Goal: Task Accomplishment & Management: Complete application form

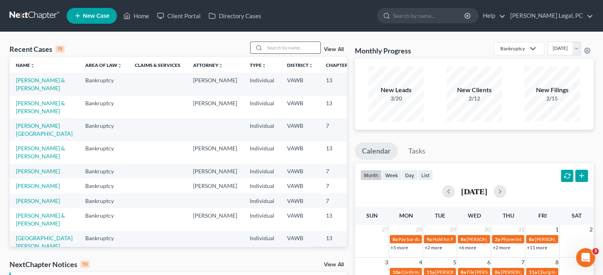
click at [286, 43] on input "search" at bounding box center [292, 47] width 55 height 11
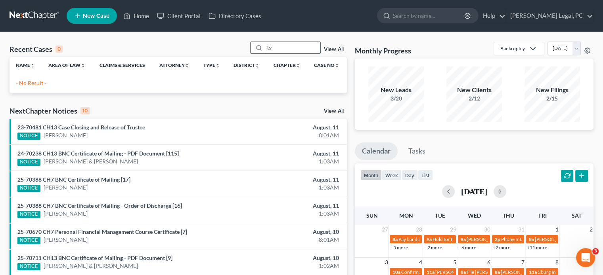
type input "L"
type input "Brandon Lyal"
click at [99, 19] on span "New Case" at bounding box center [96, 16] width 27 height 6
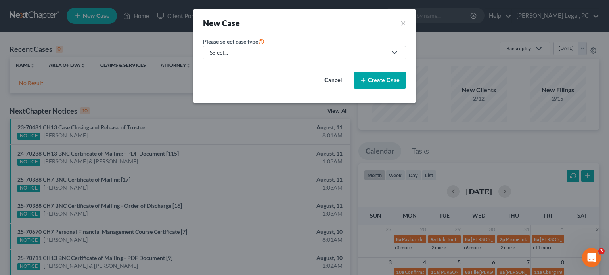
click at [395, 53] on polyline at bounding box center [394, 53] width 5 height 2
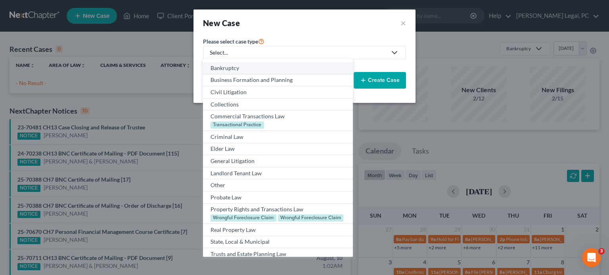
click at [235, 68] on div "Bankruptcy" at bounding box center [277, 68] width 134 height 8
select select "84"
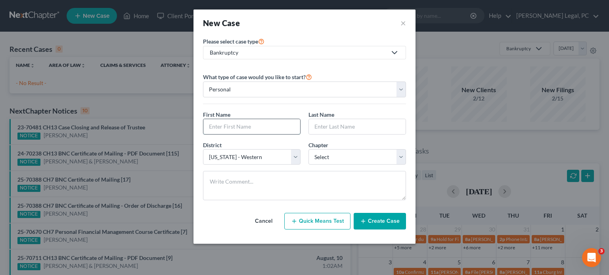
click at [210, 129] on input "text" at bounding box center [251, 126] width 97 height 15
type input "Brandon"
type input "Lyall"
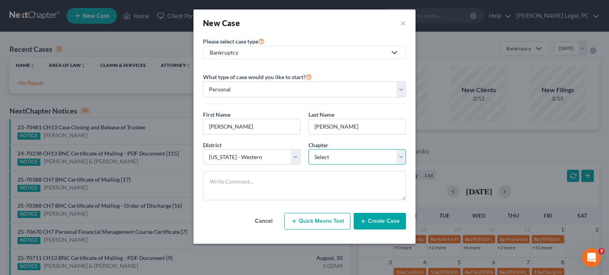
click at [399, 157] on select "Select 7 11 12 13" at bounding box center [356, 157] width 97 height 16
select select "0"
click at [308, 149] on select "Select 7 11 12 13" at bounding box center [356, 157] width 97 height 16
click at [379, 220] on button "Create Case" at bounding box center [379, 221] width 52 height 17
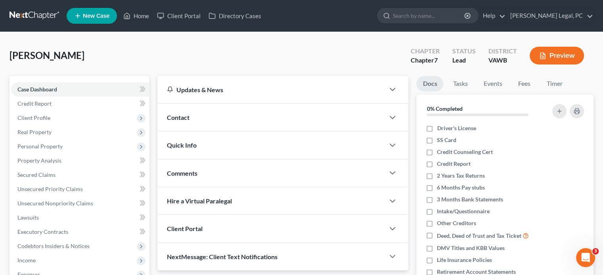
click at [394, 111] on div at bounding box center [396, 118] width 24 height 16
click at [390, 118] on icon "button" at bounding box center [393, 118] width 10 height 10
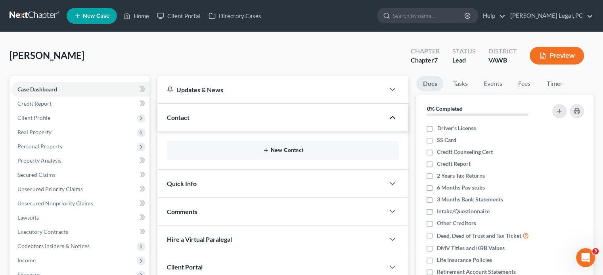
click at [271, 147] on button "New Contact" at bounding box center [282, 150] width 219 height 6
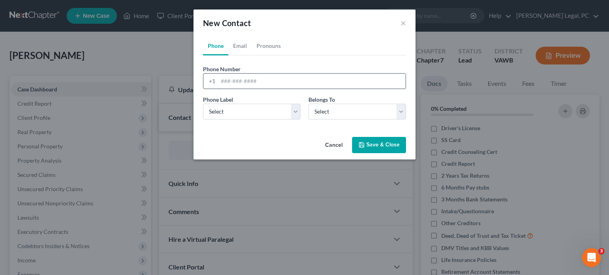
click at [241, 85] on input "tel" at bounding box center [311, 81] width 187 height 15
click at [241, 79] on input "276-2076053" at bounding box center [311, 81] width 187 height 15
type input "276-207-6053"
click at [294, 113] on select "Select Mobile Home Work Other" at bounding box center [251, 112] width 97 height 16
select select "0"
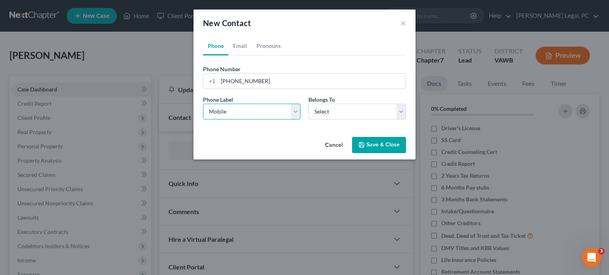
click at [203, 104] on select "Select Mobile Home Work Other" at bounding box center [251, 112] width 97 height 16
click at [403, 112] on select "Select Client Other" at bounding box center [356, 112] width 97 height 16
select select "0"
click at [308, 104] on select "Select Client Other" at bounding box center [356, 112] width 97 height 16
select select "0"
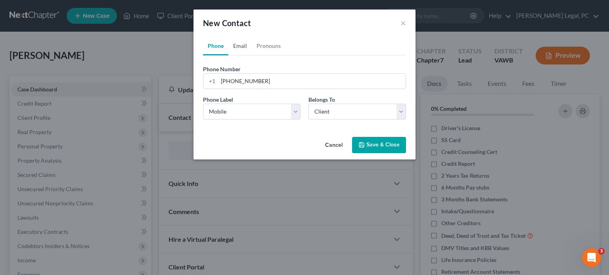
click at [235, 46] on link "Email" at bounding box center [239, 45] width 23 height 19
click at [215, 82] on div at bounding box center [210, 81] width 15 height 15
click at [224, 84] on input "email" at bounding box center [311, 81] width 187 height 15
type input "gamma287@gmail.com"
click at [296, 112] on select "Select Home Work Other" at bounding box center [251, 112] width 97 height 16
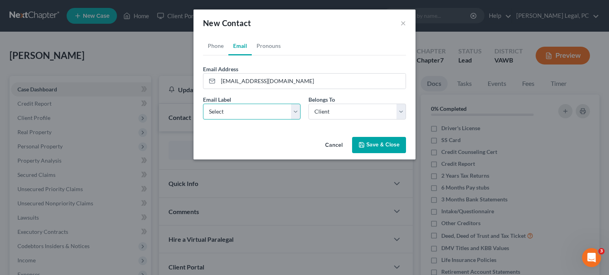
select select "0"
click at [203, 104] on select "Select Home Work Other" at bounding box center [251, 112] width 97 height 16
click at [403, 111] on select "Select Client Other" at bounding box center [356, 112] width 97 height 16
click at [308, 104] on select "Select Client Other" at bounding box center [356, 112] width 97 height 16
click at [382, 146] on button "Save & Close" at bounding box center [379, 145] width 54 height 17
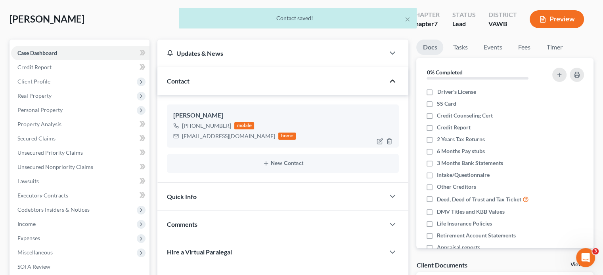
scroll to position [79, 0]
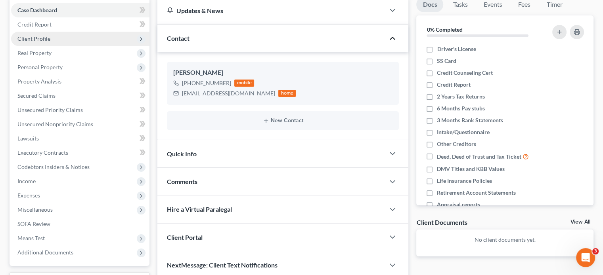
click at [40, 36] on span "Client Profile" at bounding box center [33, 38] width 33 height 7
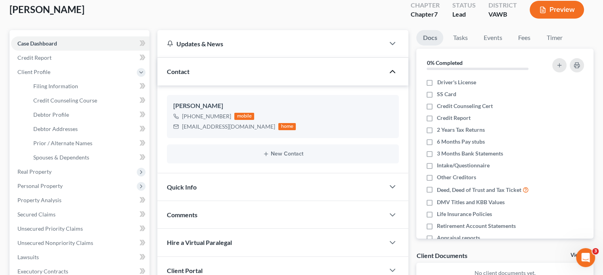
scroll to position [0, 0]
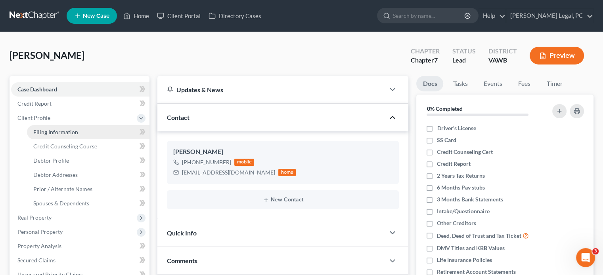
click at [43, 134] on span "Filing Information" at bounding box center [55, 132] width 45 height 7
select select "1"
select select "0"
select select "84"
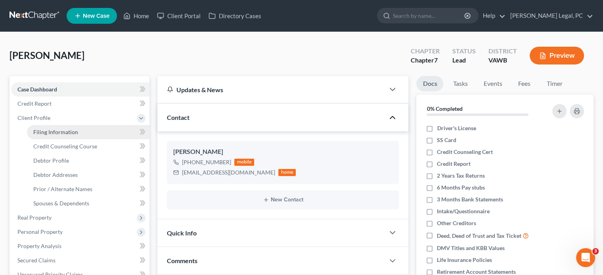
select select "48"
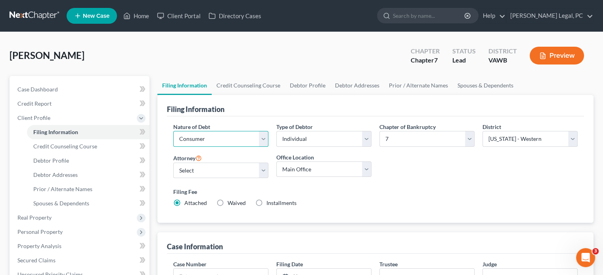
click at [263, 144] on select "Select Business Consumer Other" at bounding box center [220, 139] width 95 height 16
click at [309, 84] on link "Debtor Profile" at bounding box center [307, 85] width 45 height 19
select select "0"
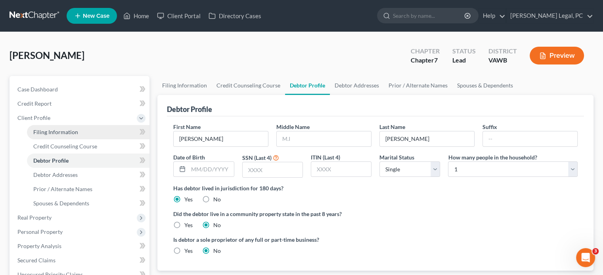
click at [52, 130] on span "Filing Information" at bounding box center [55, 132] width 45 height 7
select select "1"
select select "0"
select select "84"
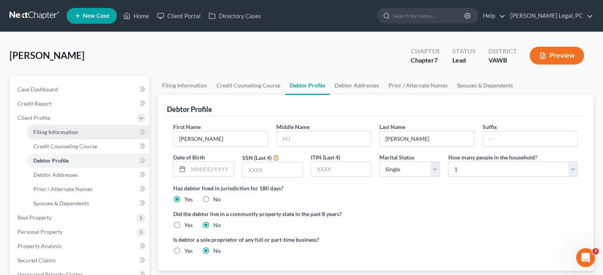
select select "48"
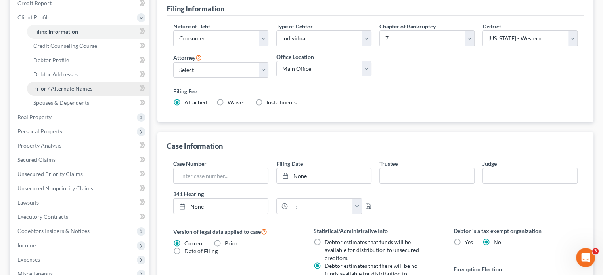
scroll to position [40, 0]
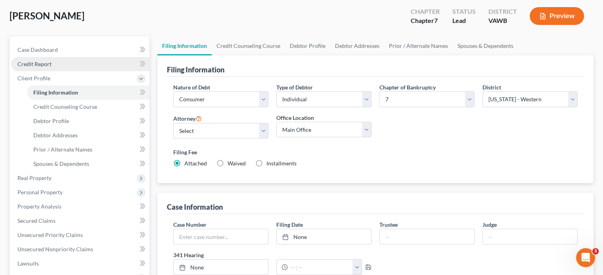
click at [46, 63] on span "Credit Report" at bounding box center [34, 64] width 34 height 7
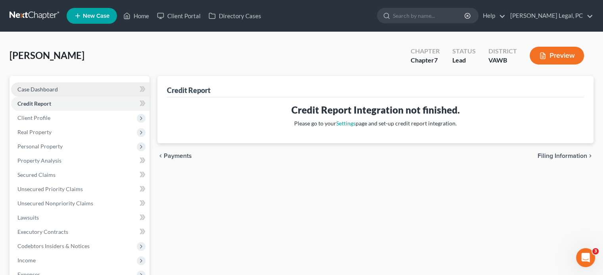
click at [43, 92] on span "Case Dashboard" at bounding box center [37, 89] width 40 height 7
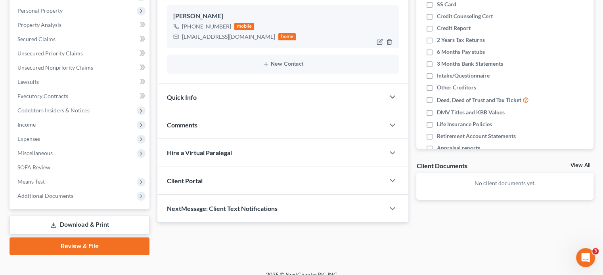
scroll to position [145, 0]
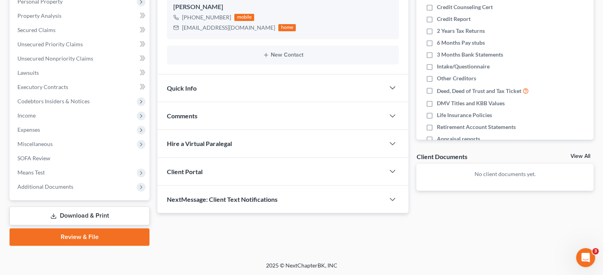
click at [199, 172] on span "Client Portal" at bounding box center [185, 172] width 36 height 8
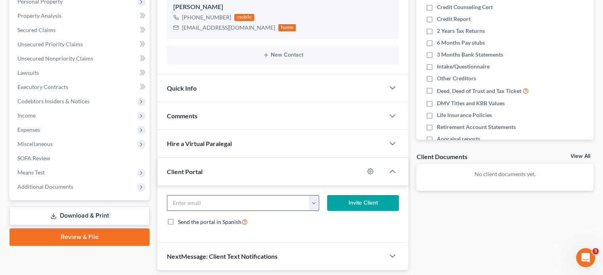
click at [194, 201] on input "email" at bounding box center [238, 203] width 142 height 15
type input "gamma287@gmail.com"
click at [341, 202] on button "Invite Client" at bounding box center [363, 203] width 72 height 16
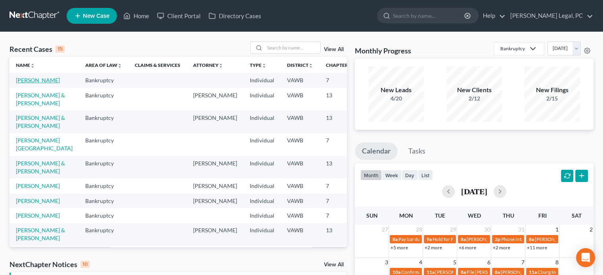
click at [24, 84] on link "[PERSON_NAME]" at bounding box center [38, 80] width 44 height 7
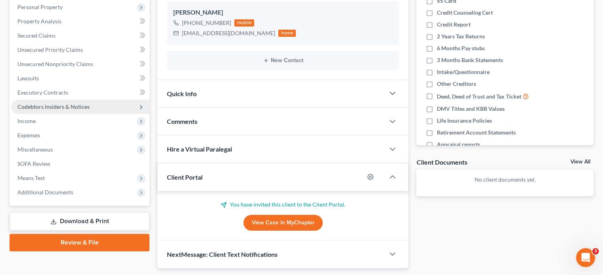
scroll to position [122, 0]
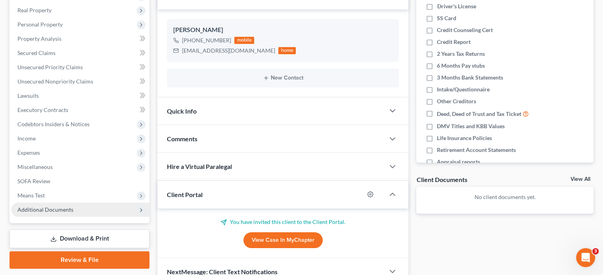
click at [74, 208] on span "Additional Documents" at bounding box center [80, 210] width 138 height 14
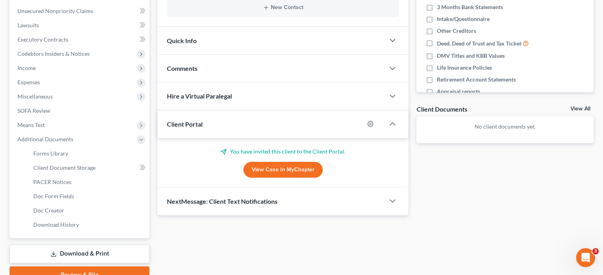
scroll to position [231, 0]
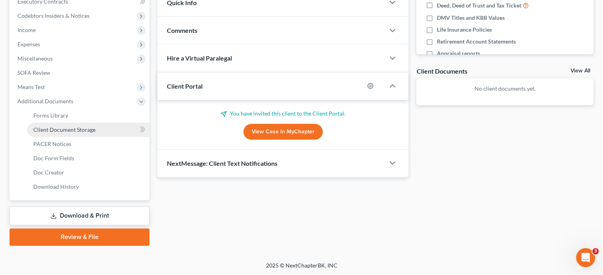
click at [128, 128] on link "Client Document Storage" at bounding box center [88, 130] width 122 height 14
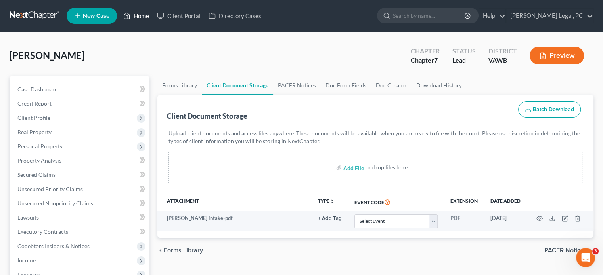
click at [139, 16] on link "Home" at bounding box center [136, 16] width 34 height 14
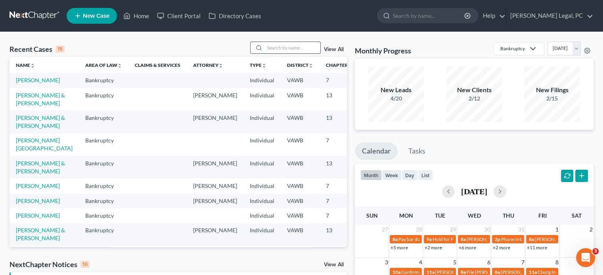
click at [288, 50] on input "search" at bounding box center [292, 47] width 55 height 11
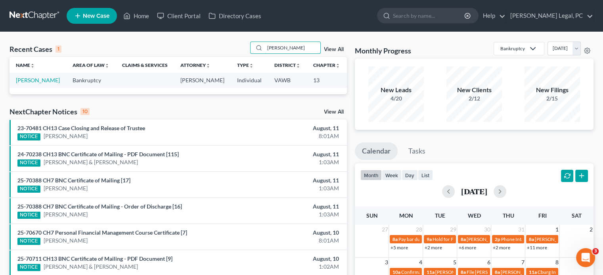
type input "Lynch"
click at [88, 16] on span "New Case" at bounding box center [96, 16] width 27 height 6
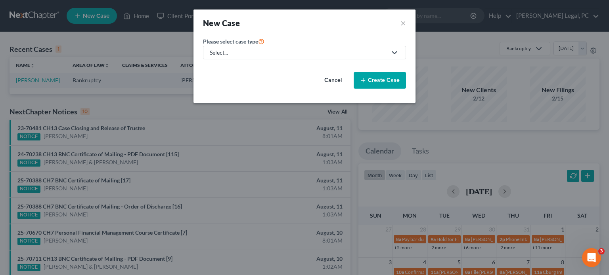
click at [233, 53] on div "Select..." at bounding box center [298, 53] width 177 height 8
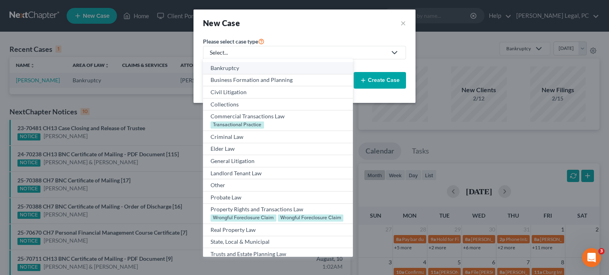
click at [230, 70] on div "Bankruptcy" at bounding box center [277, 68] width 134 height 8
select select "84"
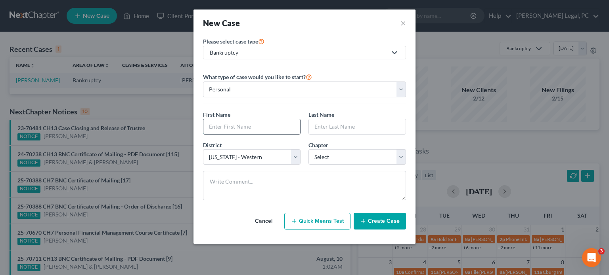
click at [223, 128] on input "text" at bounding box center [251, 126] width 97 height 15
type input "Adam"
type input "Lynch"
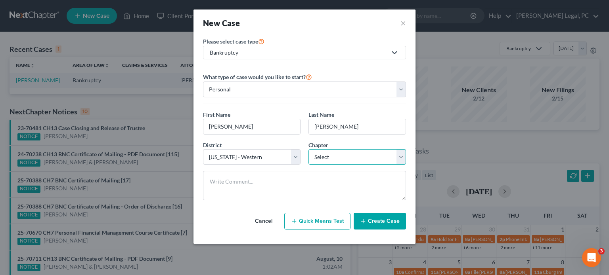
click at [400, 156] on select "Select 7 11 12 13" at bounding box center [356, 157] width 97 height 16
select select "0"
click at [308, 149] on select "Select 7 11 12 13" at bounding box center [356, 157] width 97 height 16
click at [363, 222] on line "button" at bounding box center [363, 222] width 0 height 4
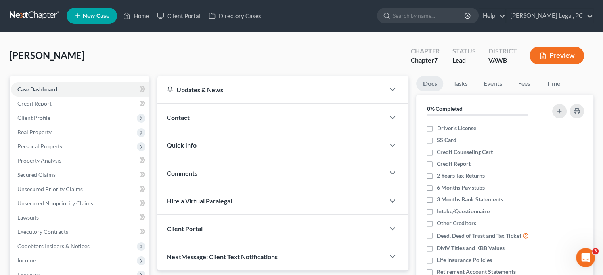
click at [188, 115] on span "Contact" at bounding box center [178, 118] width 23 height 8
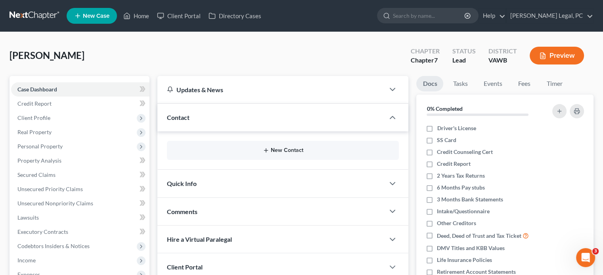
click at [284, 153] on div "New Contact" at bounding box center [283, 150] width 232 height 19
click at [288, 150] on button "New Contact" at bounding box center [282, 150] width 219 height 6
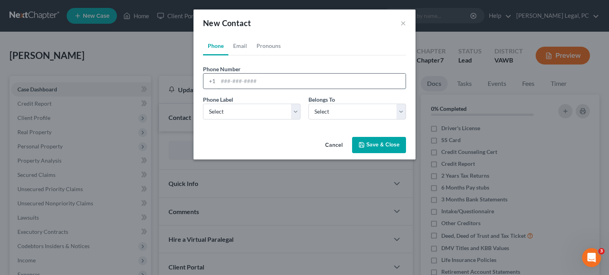
click at [230, 79] on input "tel" at bounding box center [311, 81] width 187 height 15
type input "540-769-7716"
click at [296, 110] on select "Select Mobile Home Work Other" at bounding box center [251, 112] width 97 height 16
select select "2"
click at [203, 104] on select "Select Mobile Home Work Other" at bounding box center [251, 112] width 97 height 16
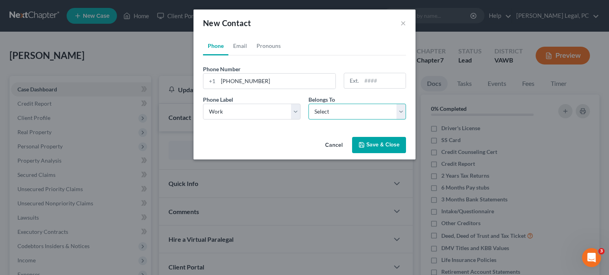
click at [397, 113] on select "Select Client Other" at bounding box center [356, 112] width 97 height 16
select select "0"
click at [308, 104] on select "Select Client Other" at bounding box center [356, 112] width 97 height 16
click at [242, 44] on link "Email" at bounding box center [239, 45] width 23 height 19
click at [243, 82] on input "email" at bounding box center [311, 81] width 187 height 15
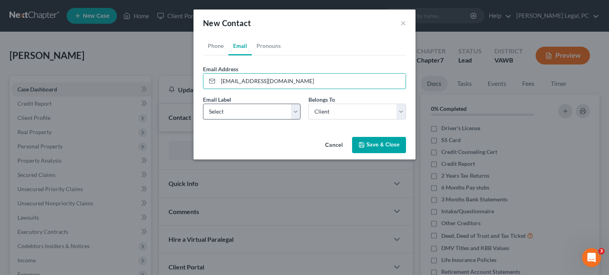
type input "alynch112123@outlook.com"
click at [296, 109] on select "Select Home Work Other" at bounding box center [251, 112] width 97 height 16
click at [203, 104] on select "Select Home Work Other" at bounding box center [251, 112] width 97 height 16
click at [292, 115] on select "Select Home Work Other" at bounding box center [251, 112] width 97 height 16
select select "0"
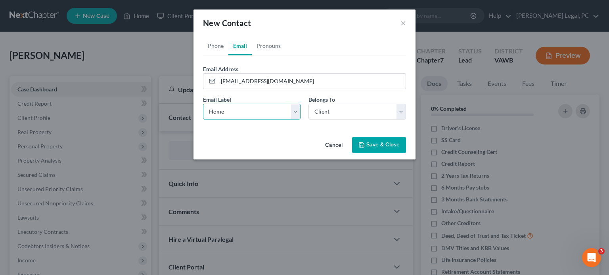
click at [203, 104] on select "Select Home Work Other" at bounding box center [251, 112] width 97 height 16
click at [371, 142] on button "Save & Close" at bounding box center [379, 145] width 54 height 17
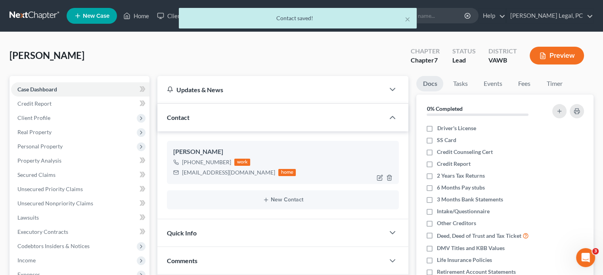
scroll to position [40, 0]
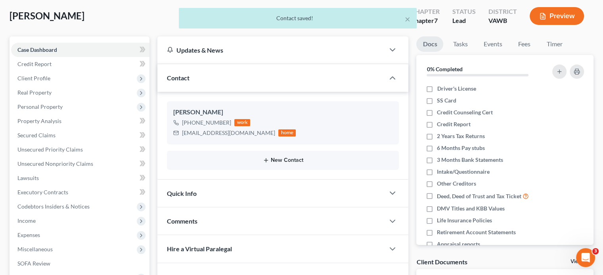
click at [298, 159] on button "New Contact" at bounding box center [282, 160] width 219 height 6
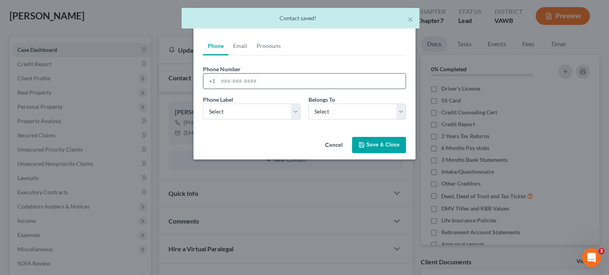
click at [230, 80] on input "tel" at bounding box center [311, 81] width 187 height 15
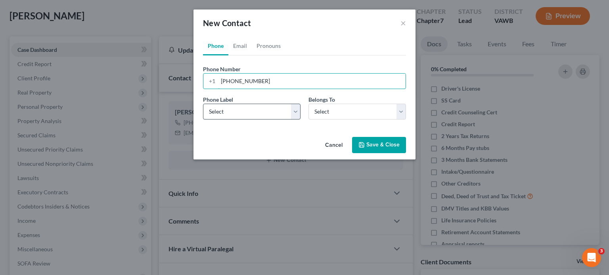
type input "540-934-9607"
click at [294, 112] on select "Select Mobile Home Work Other" at bounding box center [251, 112] width 97 height 16
select select "1"
click at [203, 104] on select "Select Mobile Home Work Other" at bounding box center [251, 112] width 97 height 16
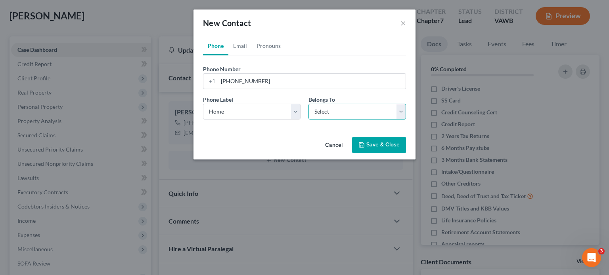
click at [404, 113] on select "Select Client Other" at bounding box center [356, 112] width 97 height 16
select select "1"
click at [308, 104] on select "Select Client Other" at bounding box center [356, 112] width 97 height 16
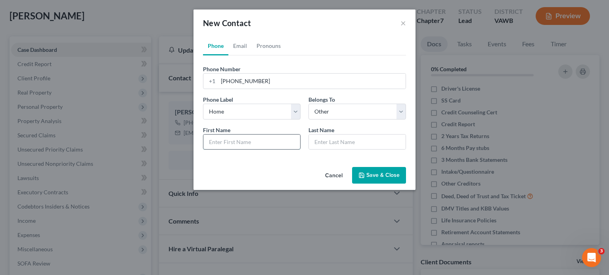
click at [250, 137] on input "text" at bounding box center [251, 142] width 97 height 15
type input "Kara"
type input "Ly"
type input "Lyn"
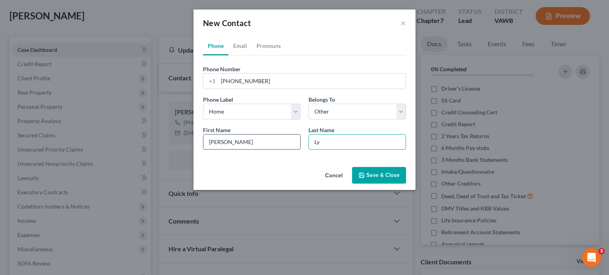
type input "Lyn"
type input "Lync"
type input "Lynch"
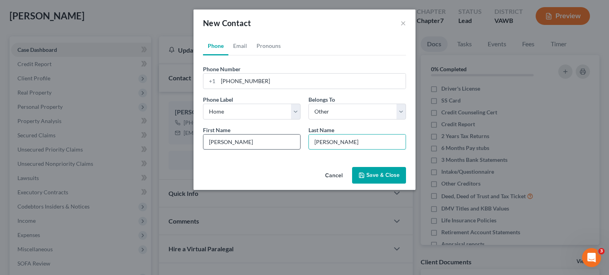
type input "Lynch"
click at [246, 47] on link "Email" at bounding box center [239, 45] width 23 height 19
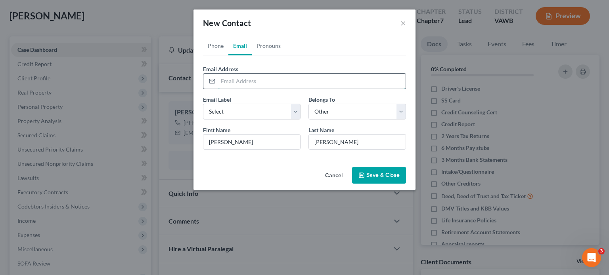
click at [250, 82] on input "email" at bounding box center [311, 81] width 187 height 15
type input "Karalynch342@gmail.com"
click at [362, 176] on icon "button" at bounding box center [361, 175] width 6 height 6
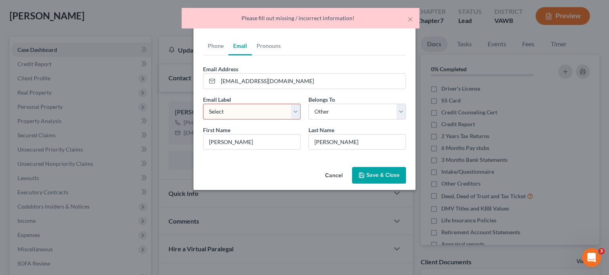
click at [298, 109] on select "Select Home Work Other" at bounding box center [251, 112] width 97 height 16
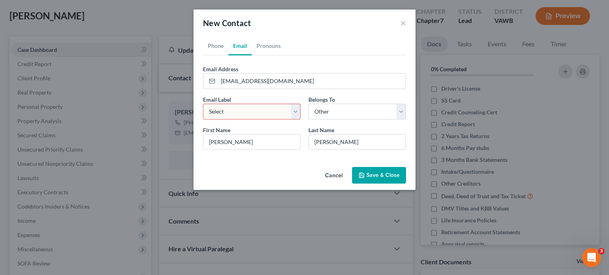
select select "0"
click at [203, 104] on select "Select Home Work Other" at bounding box center [251, 112] width 97 height 16
click at [380, 174] on button "Save & Close" at bounding box center [379, 175] width 54 height 17
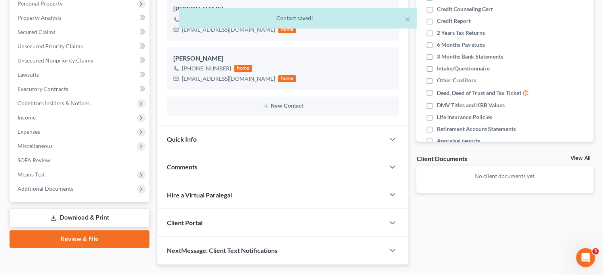
scroll to position [162, 0]
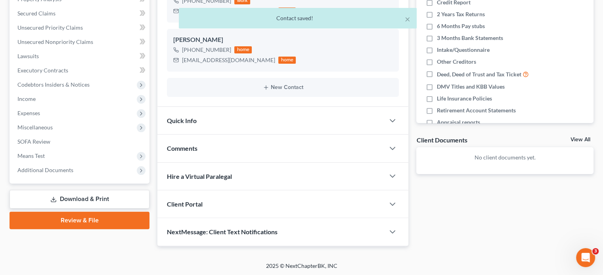
click at [211, 207] on div "Client Portal" at bounding box center [270, 204] width 227 height 27
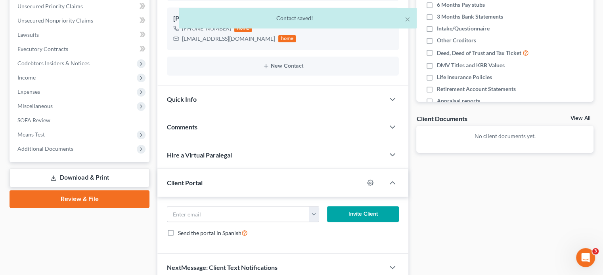
scroll to position [201, 0]
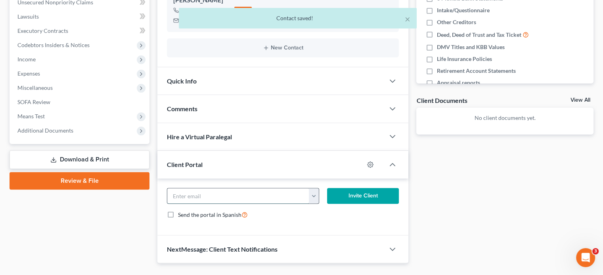
click at [202, 199] on input "email" at bounding box center [238, 196] width 142 height 15
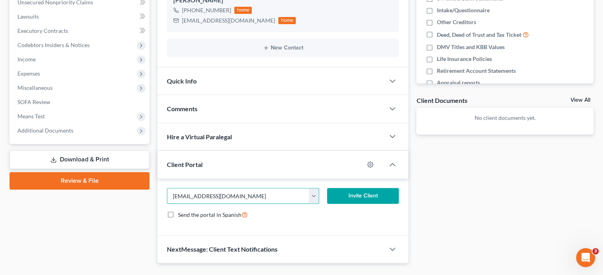
type input "alynch112123@outlook.com"
click at [359, 191] on button "Invite Client" at bounding box center [363, 196] width 72 height 16
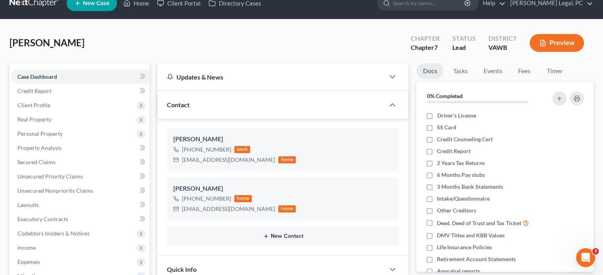
scroll to position [52, 0]
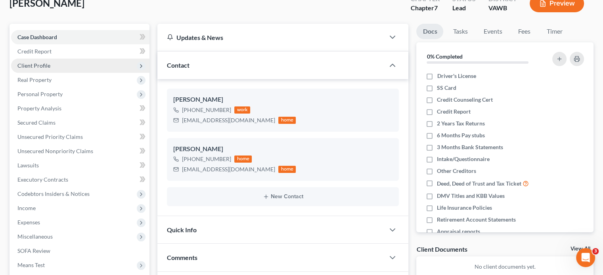
click at [33, 68] on span "Client Profile" at bounding box center [33, 65] width 33 height 7
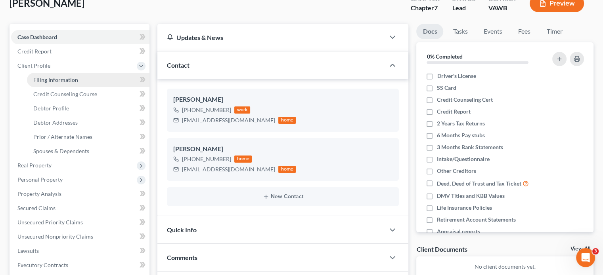
click at [35, 82] on span "Filing Information" at bounding box center [55, 79] width 45 height 7
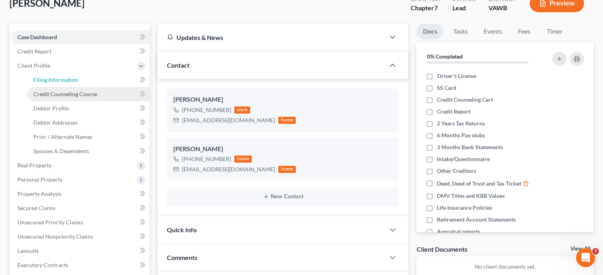
select select "1"
select select "0"
select select "84"
select select "48"
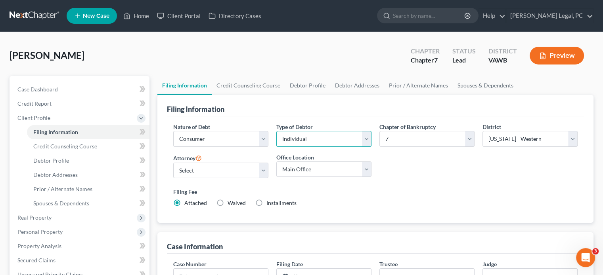
click at [368, 137] on select "Select Individual Joint" at bounding box center [323, 139] width 95 height 16
select select "1"
click at [276, 131] on select "Select Individual Joint" at bounding box center [323, 139] width 95 height 16
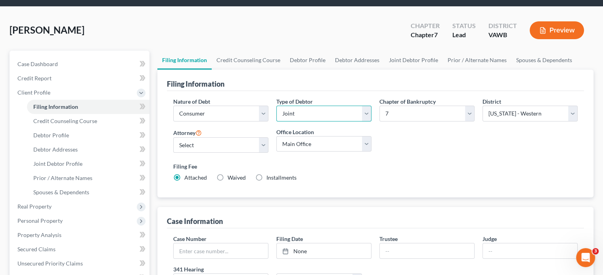
scroll to position [40, 0]
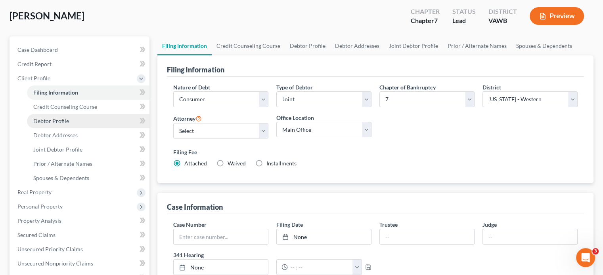
click at [42, 123] on span "Debtor Profile" at bounding box center [51, 121] width 36 height 7
select select "1"
select select "0"
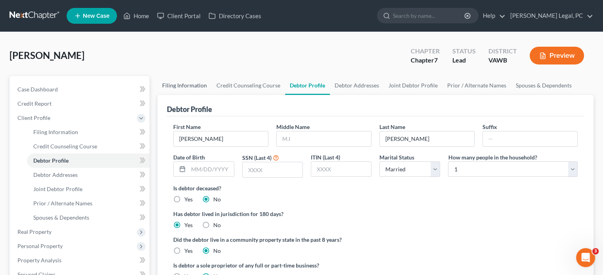
click at [184, 84] on link "Filing Information" at bounding box center [184, 85] width 54 height 19
select select "1"
select select "0"
select select "84"
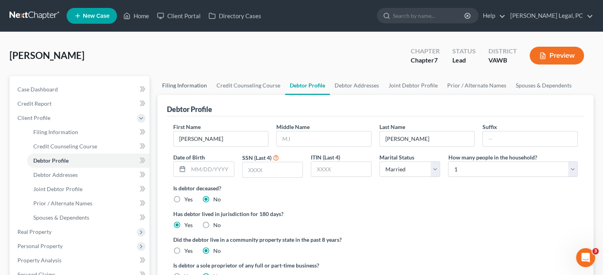
select select "48"
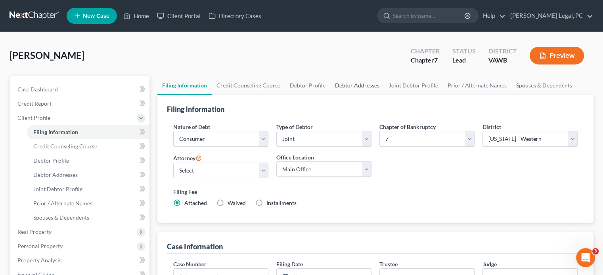
click at [346, 82] on link "Debtor Addresses" at bounding box center [357, 85] width 54 height 19
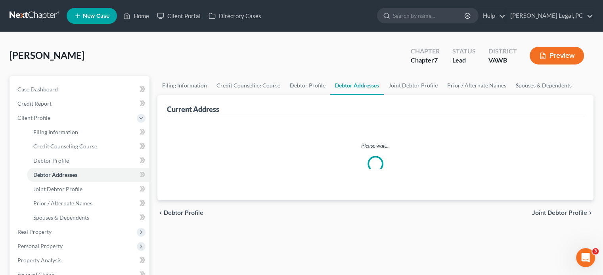
select select "0"
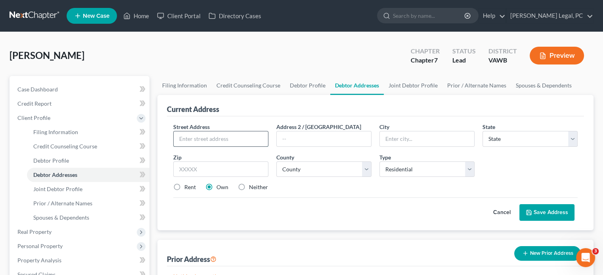
click at [220, 139] on input "text" at bounding box center [221, 139] width 94 height 15
type input "404 Dark Run Road"
type input "Elliston"
select select "48"
type input "20487"
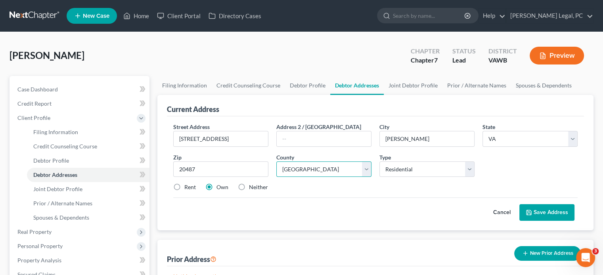
click at [363, 170] on select "County [GEOGRAPHIC_DATA] [GEOGRAPHIC_DATA] [GEOGRAPHIC_DATA] [GEOGRAPHIC_DATA] …" at bounding box center [323, 170] width 95 height 16
select select "82"
click at [276, 162] on select "County [GEOGRAPHIC_DATA] [GEOGRAPHIC_DATA] [GEOGRAPHIC_DATA] [GEOGRAPHIC_DATA] …" at bounding box center [323, 170] width 95 height 16
click at [550, 210] on button "Save Address" at bounding box center [546, 212] width 55 height 17
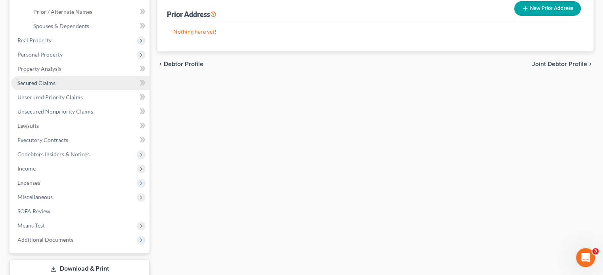
scroll to position [238, 0]
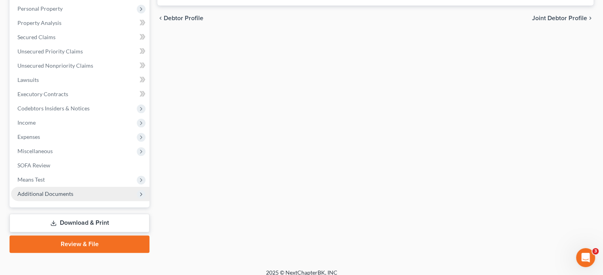
click at [140, 194] on icon at bounding box center [141, 194] width 6 height 6
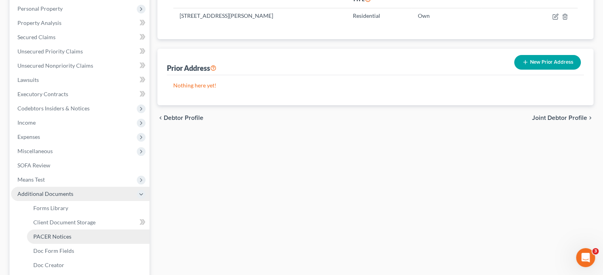
scroll to position [178, 0]
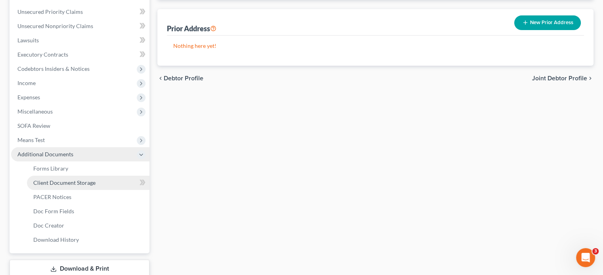
click at [133, 188] on link "Client Document Storage" at bounding box center [88, 183] width 122 height 14
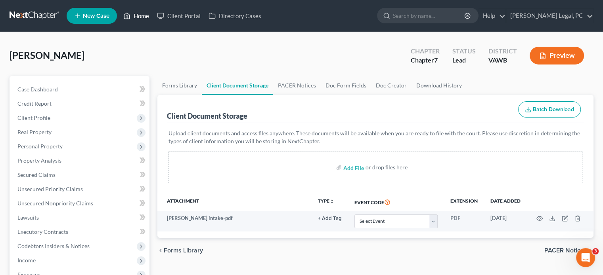
click at [151, 15] on link "Home" at bounding box center [136, 16] width 34 height 14
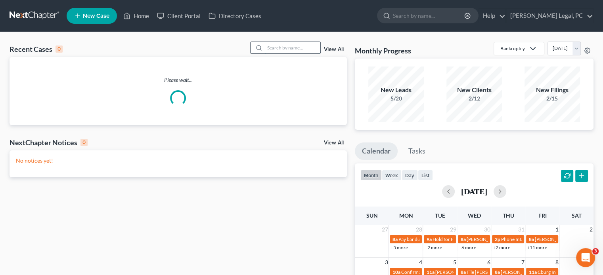
click at [298, 50] on input "search" at bounding box center [292, 47] width 55 height 11
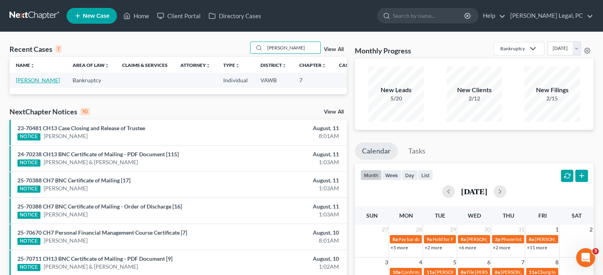
type input "lyall"
click at [19, 82] on link "[PERSON_NAME]" at bounding box center [38, 80] width 44 height 7
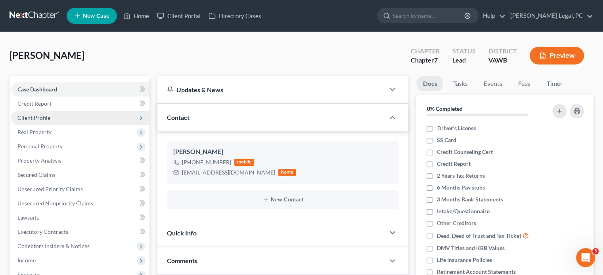
click at [40, 120] on span "Client Profile" at bounding box center [33, 118] width 33 height 7
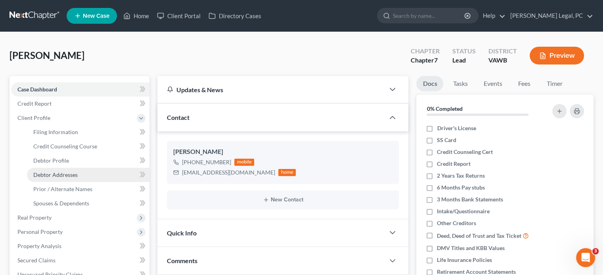
click at [52, 178] on span "Debtor Addresses" at bounding box center [55, 175] width 44 height 7
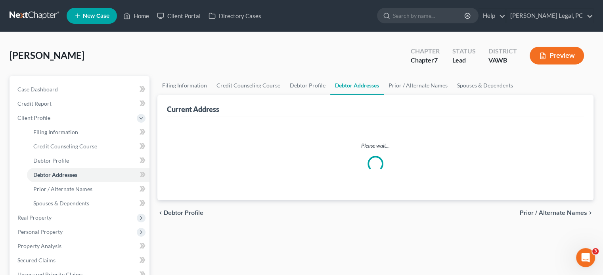
select select "0"
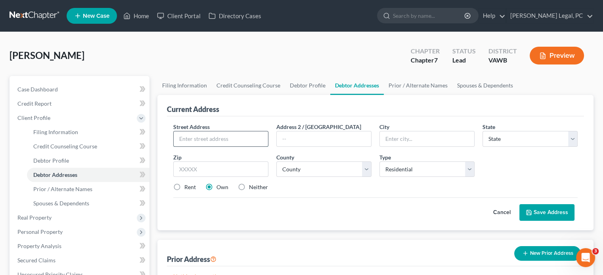
click at [205, 140] on input "text" at bounding box center [221, 139] width 94 height 15
type input "1068 Blue Bird Lane"
type input "Grundy"
select select "48"
type input "24614"
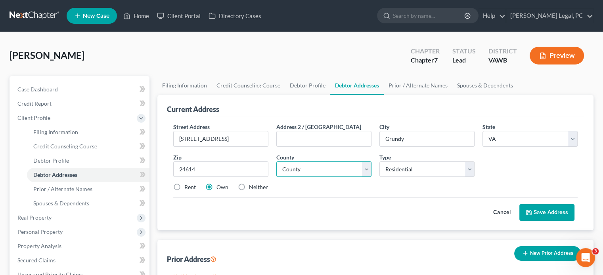
click at [347, 166] on select "County [GEOGRAPHIC_DATA] [GEOGRAPHIC_DATA] [GEOGRAPHIC_DATA] [GEOGRAPHIC_DATA] …" at bounding box center [323, 170] width 95 height 16
select select "16"
click at [276, 162] on select "County [GEOGRAPHIC_DATA] [GEOGRAPHIC_DATA] [GEOGRAPHIC_DATA] [GEOGRAPHIC_DATA] …" at bounding box center [323, 170] width 95 height 16
click at [539, 207] on button "Save Address" at bounding box center [546, 212] width 55 height 17
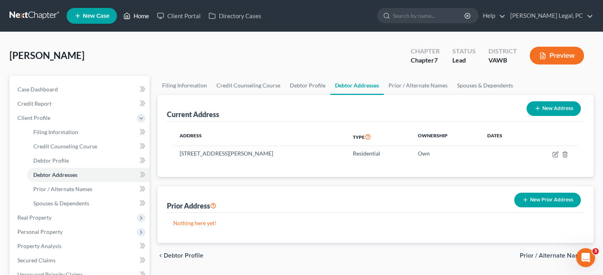
click at [139, 17] on link "Home" at bounding box center [136, 16] width 34 height 14
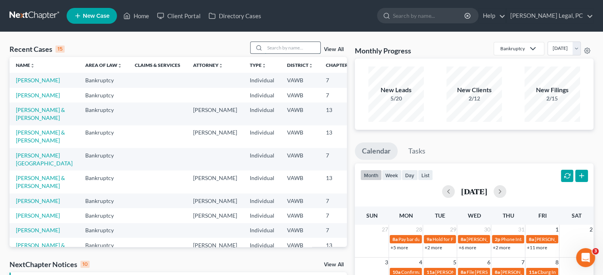
click at [267, 52] on input "search" at bounding box center [292, 47] width 55 height 11
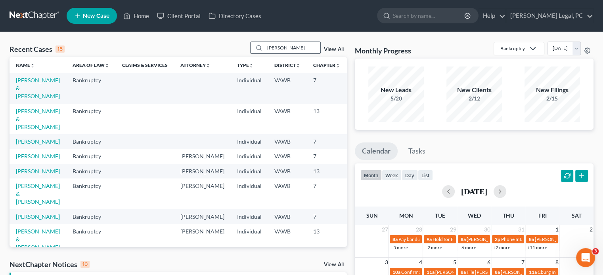
click at [259, 47] on icon at bounding box center [259, 48] width 6 height 6
click at [296, 44] on input "thomas" at bounding box center [292, 47] width 55 height 11
type input "t"
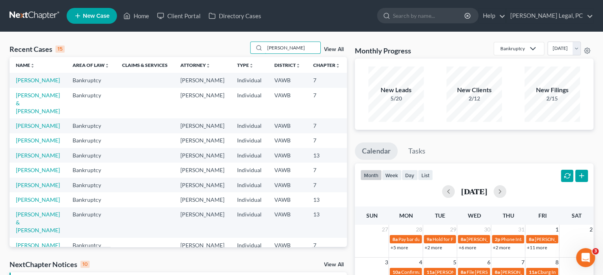
type input "lee"
click at [98, 17] on span "New Case" at bounding box center [96, 16] width 27 height 6
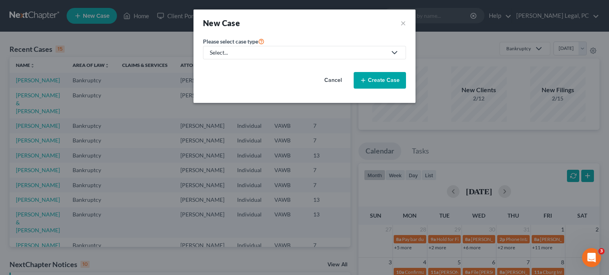
click at [222, 51] on div "Select..." at bounding box center [298, 53] width 177 height 8
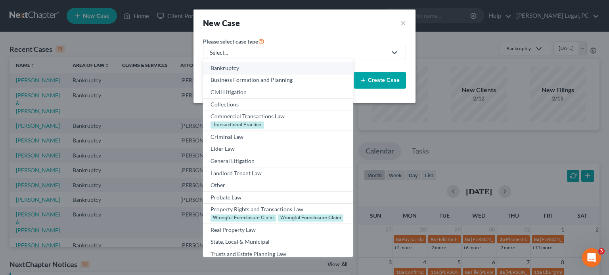
click at [221, 66] on div "Bankruptcy" at bounding box center [277, 68] width 134 height 8
select select "84"
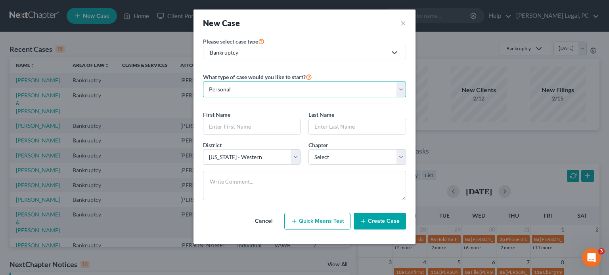
click at [222, 90] on select "Personal Business" at bounding box center [304, 90] width 203 height 16
click at [220, 123] on input "text" at bounding box center [251, 126] width 97 height 15
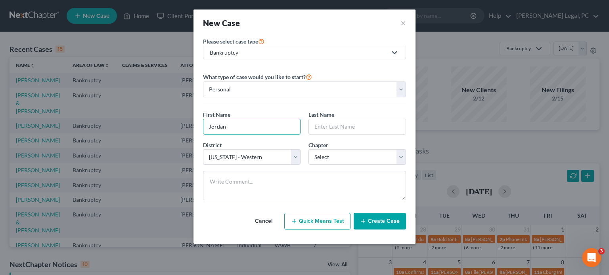
type input "Jordan"
type input "Thomas"
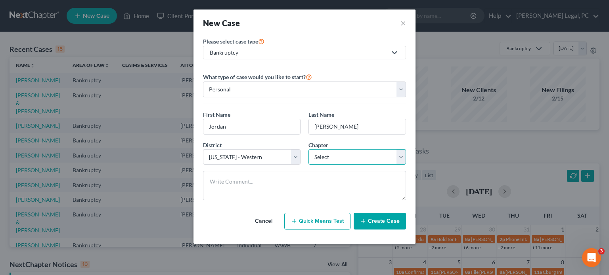
click at [401, 155] on select "Select 7 11 12 13" at bounding box center [356, 157] width 97 height 16
select select "0"
click at [308, 149] on select "Select 7 11 12 13" at bounding box center [356, 157] width 97 height 16
click at [376, 223] on button "Create Case" at bounding box center [379, 221] width 52 height 17
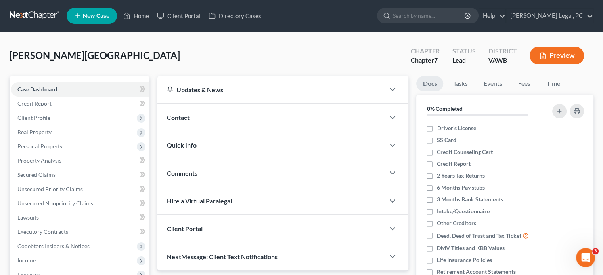
click at [210, 124] on div "Contact" at bounding box center [270, 117] width 227 height 27
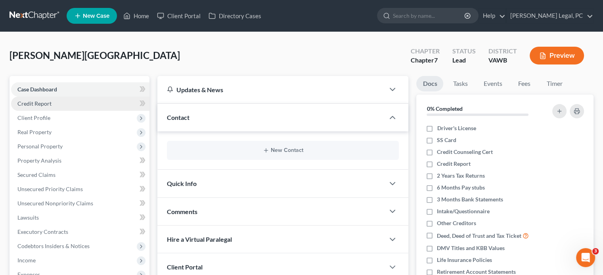
click at [44, 103] on span "Credit Report" at bounding box center [34, 103] width 34 height 7
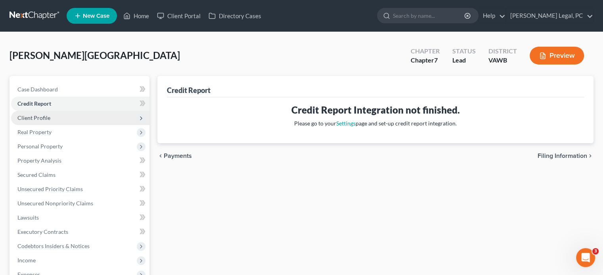
click at [43, 116] on span "Client Profile" at bounding box center [33, 118] width 33 height 7
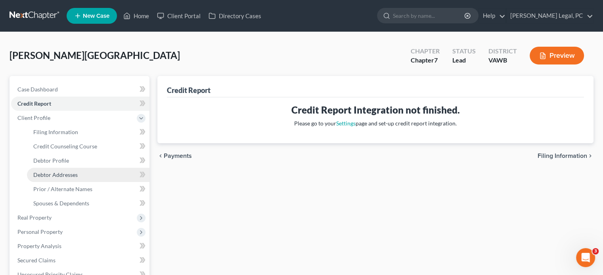
click at [48, 174] on span "Debtor Addresses" at bounding box center [55, 175] width 44 height 7
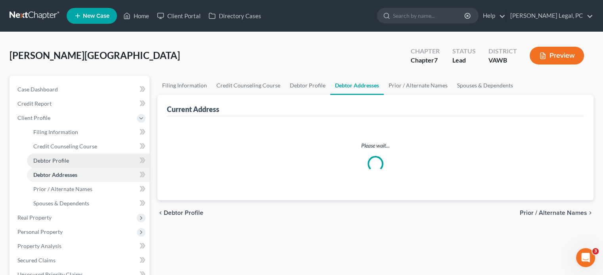
select select "0"
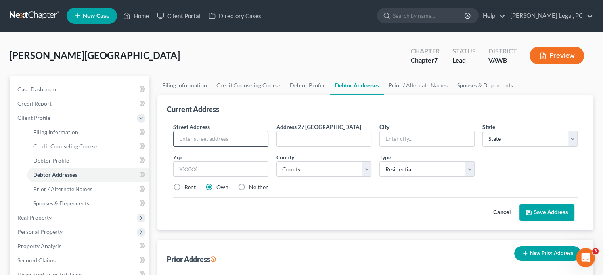
click at [220, 141] on input "text" at bounding box center [221, 139] width 94 height 15
type input "223 Ross Lane"
type input "S"
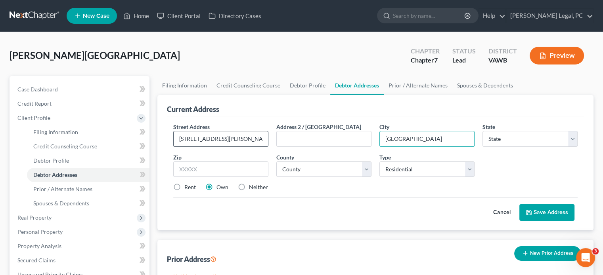
type input "Sugar Grove"
select select "48"
click at [205, 170] on input "text" at bounding box center [220, 170] width 95 height 16
type input "24375"
click at [331, 164] on select "County [GEOGRAPHIC_DATA] [GEOGRAPHIC_DATA] [GEOGRAPHIC_DATA] [GEOGRAPHIC_DATA] …" at bounding box center [323, 170] width 95 height 16
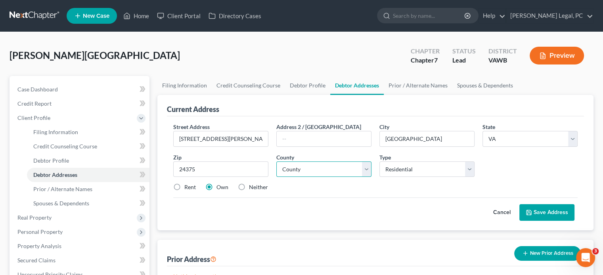
select select "115"
click at [276, 162] on select "County [GEOGRAPHIC_DATA] [GEOGRAPHIC_DATA] [GEOGRAPHIC_DATA] [GEOGRAPHIC_DATA] …" at bounding box center [323, 170] width 95 height 16
drag, startPoint x: 540, startPoint y: 212, endPoint x: 512, endPoint y: 211, distance: 28.2
click at [540, 212] on button "Save Address" at bounding box center [546, 212] width 55 height 17
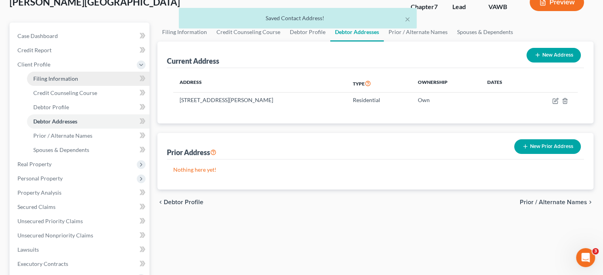
scroll to position [40, 0]
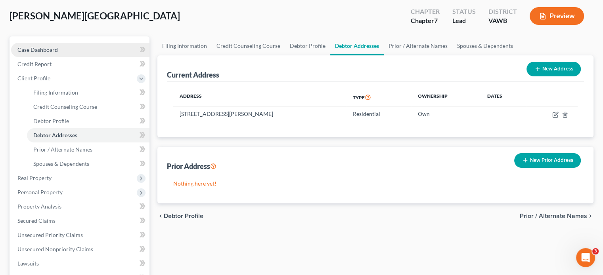
click at [41, 46] on link "Case Dashboard" at bounding box center [80, 50] width 138 height 14
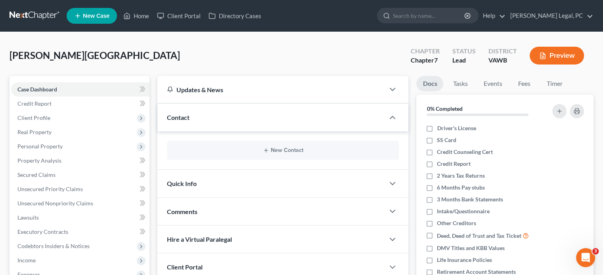
click at [287, 157] on div "New Contact" at bounding box center [283, 150] width 232 height 19
click at [288, 150] on button "New Contact" at bounding box center [282, 150] width 219 height 6
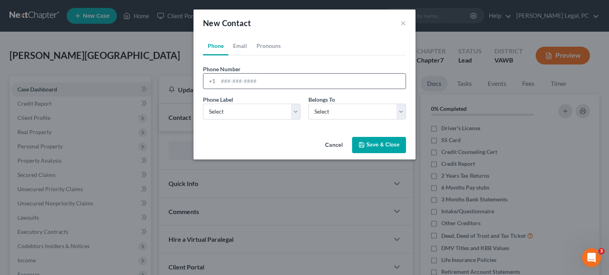
click at [228, 82] on input "tel" at bounding box center [311, 81] width 187 height 15
drag, startPoint x: 230, startPoint y: 80, endPoint x: 300, endPoint y: 71, distance: 70.4
click at [230, 80] on input "2766850920" at bounding box center [311, 81] width 187 height 15
type input "276-685-0920"
click at [295, 107] on select "Select Mobile Home Work Other" at bounding box center [251, 112] width 97 height 16
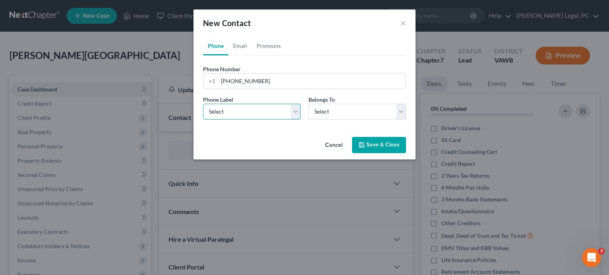
select select "0"
click at [203, 104] on select "Select Mobile Home Work Other" at bounding box center [251, 112] width 97 height 16
click at [401, 111] on select "Select Client Other" at bounding box center [356, 112] width 97 height 16
select select "0"
click at [308, 104] on select "Select Client Other" at bounding box center [356, 112] width 97 height 16
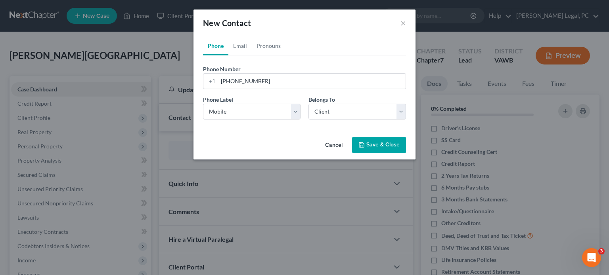
click at [363, 143] on icon "button" at bounding box center [361, 145] width 5 height 5
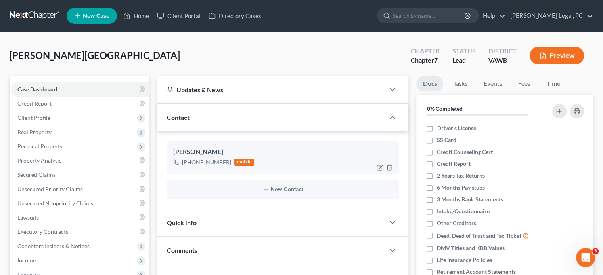
click at [383, 169] on div at bounding box center [385, 167] width 25 height 13
click at [379, 168] on icon "button" at bounding box center [381, 167] width 4 height 4
select select "0"
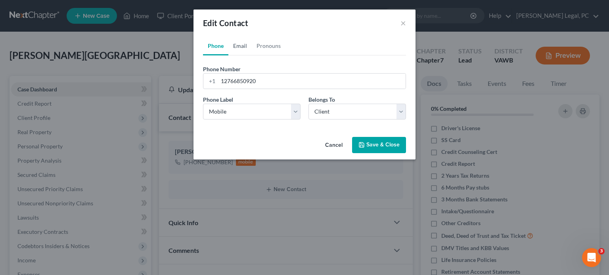
click at [241, 45] on link "Email" at bounding box center [239, 45] width 23 height 19
click at [230, 88] on input "email" at bounding box center [311, 81] width 187 height 15
type input "jordanthomas24@yahoo.com"
click at [296, 111] on select "Select Home Work Other" at bounding box center [251, 112] width 97 height 16
select select "0"
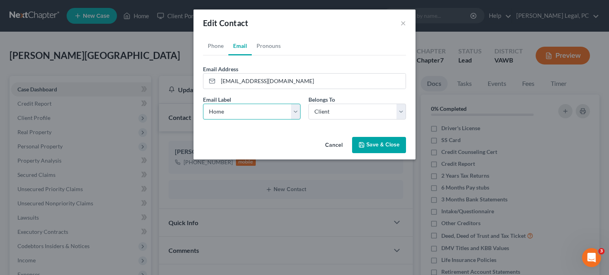
click at [203, 104] on select "Select Home Work Other" at bounding box center [251, 112] width 97 height 16
click at [376, 146] on button "Save & Close" at bounding box center [379, 145] width 54 height 17
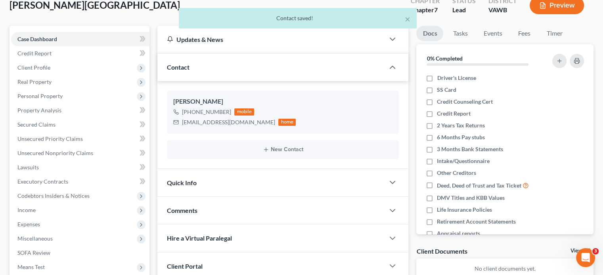
scroll to position [119, 0]
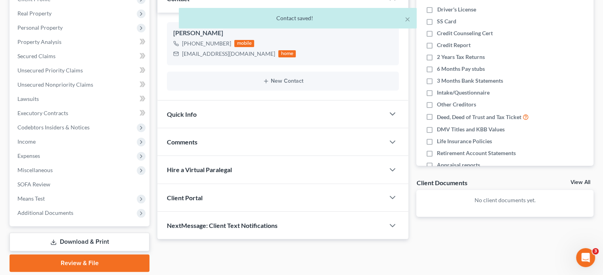
click at [203, 193] on div "Client Portal" at bounding box center [270, 197] width 227 height 27
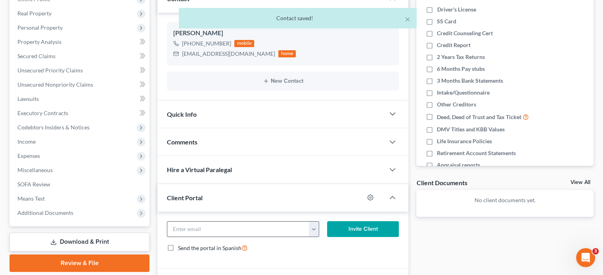
click at [210, 230] on input "email" at bounding box center [238, 229] width 142 height 15
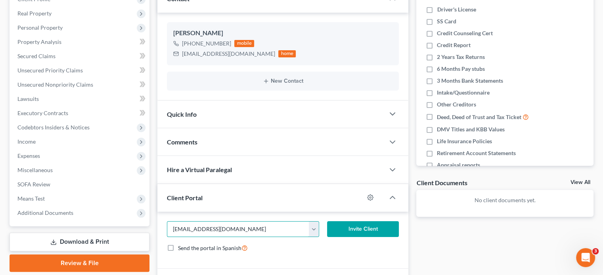
type input "jordanthomas24@yahoo.com"
click at [341, 231] on button "Invite Client" at bounding box center [363, 230] width 72 height 16
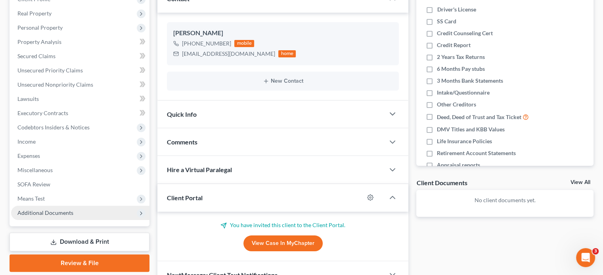
click at [53, 211] on span "Additional Documents" at bounding box center [45, 213] width 56 height 7
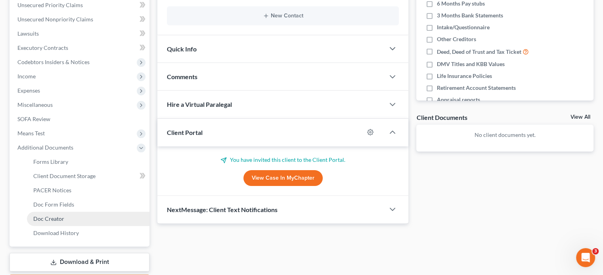
scroll to position [198, 0]
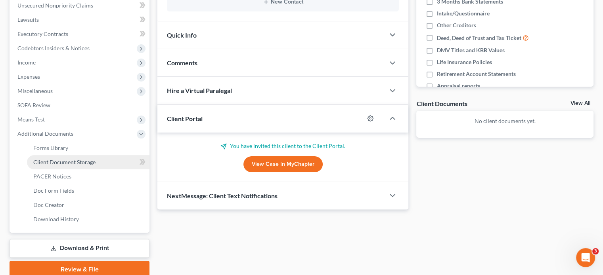
click at [91, 163] on span "Client Document Storage" at bounding box center [64, 162] width 62 height 7
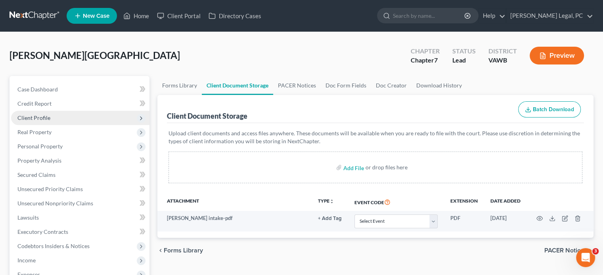
drag, startPoint x: 43, startPoint y: 116, endPoint x: 116, endPoint y: 117, distance: 72.9
click at [43, 116] on span "Client Profile" at bounding box center [33, 118] width 33 height 7
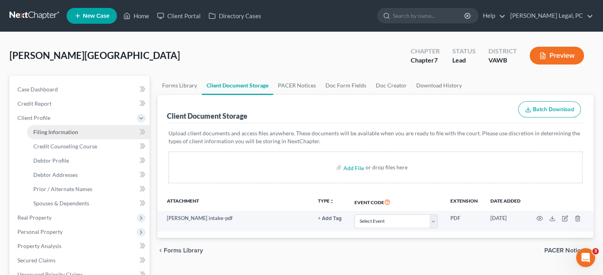
click at [43, 134] on span "Filing Information" at bounding box center [55, 132] width 45 height 7
select select "1"
select select "0"
select select "84"
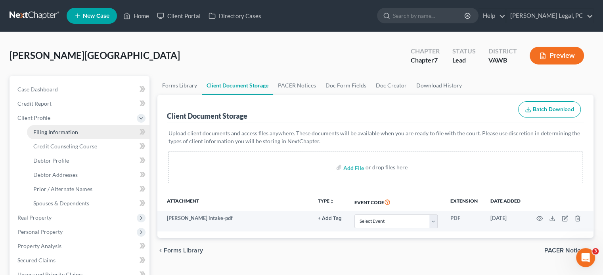
select select "48"
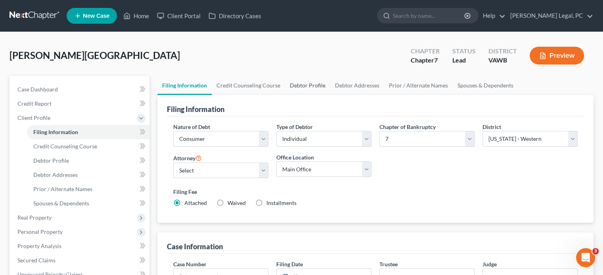
click at [306, 90] on link "Debtor Profile" at bounding box center [307, 85] width 45 height 19
select select "0"
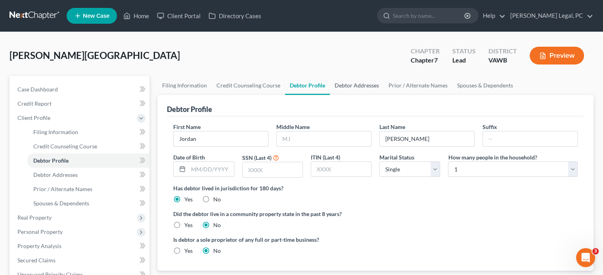
click at [343, 85] on link "Debtor Addresses" at bounding box center [357, 85] width 54 height 19
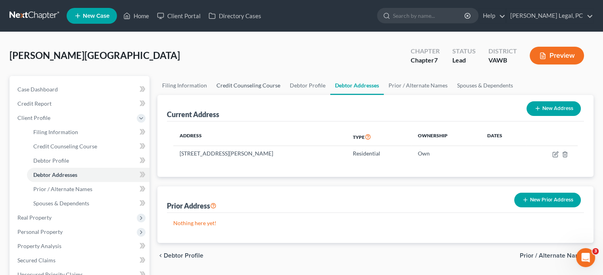
click at [243, 86] on link "Credit Counseling Course" at bounding box center [248, 85] width 73 height 19
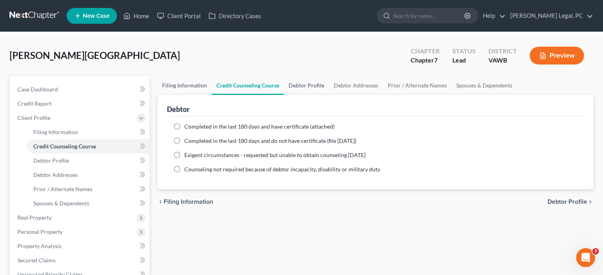
drag, startPoint x: 185, startPoint y: 88, endPoint x: 289, endPoint y: 86, distance: 103.8
click at [187, 88] on link "Filing Information" at bounding box center [184, 85] width 54 height 19
select select "1"
select select "0"
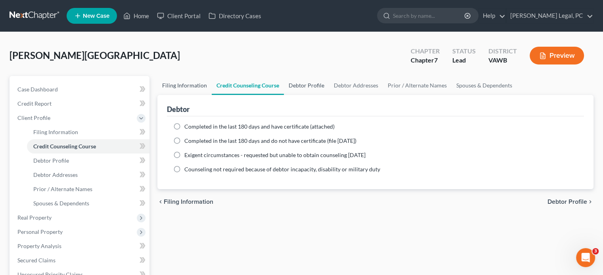
select select "84"
select select "48"
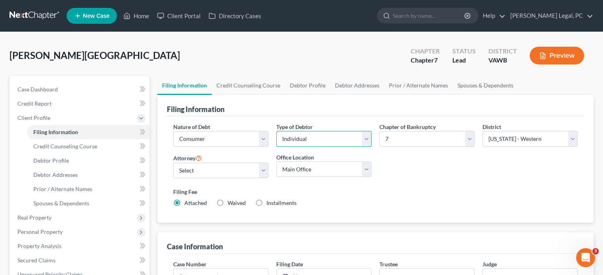
click at [364, 138] on select "Select Individual Joint" at bounding box center [323, 139] width 95 height 16
select select "1"
click at [276, 131] on select "Select Individual Joint" at bounding box center [323, 139] width 95 height 16
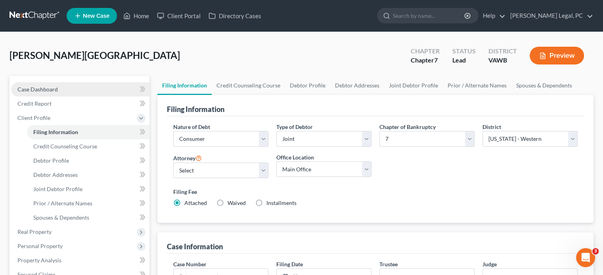
click at [40, 92] on span "Case Dashboard" at bounding box center [37, 89] width 40 height 7
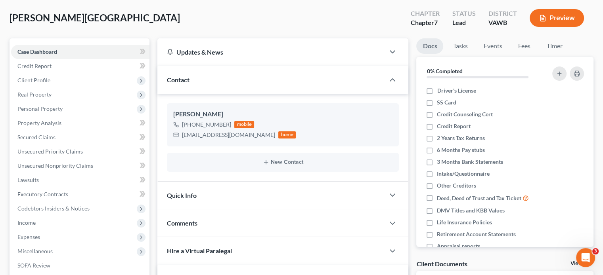
scroll to position [40, 0]
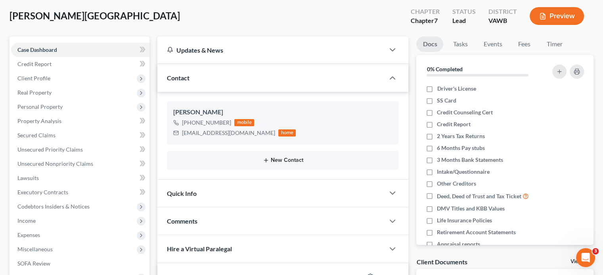
click at [292, 158] on button "New Contact" at bounding box center [282, 160] width 219 height 6
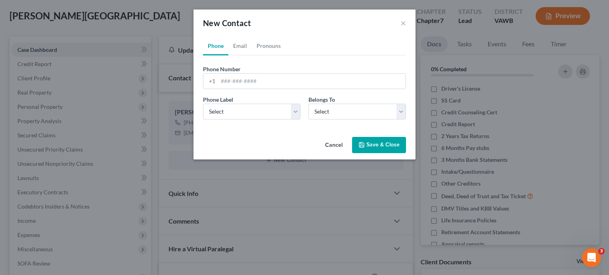
click at [334, 144] on button "Cancel" at bounding box center [334, 146] width 30 height 16
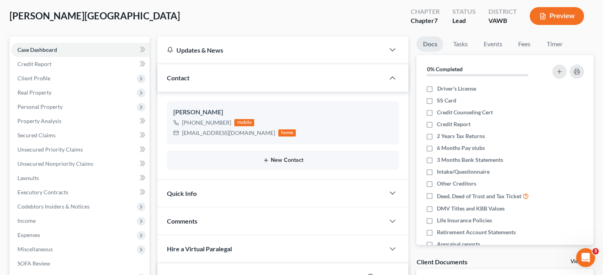
click at [277, 159] on button "New Contact" at bounding box center [282, 160] width 219 height 6
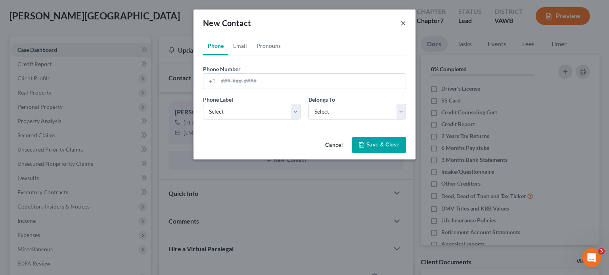
click at [404, 25] on button "×" at bounding box center [403, 23] width 6 height 10
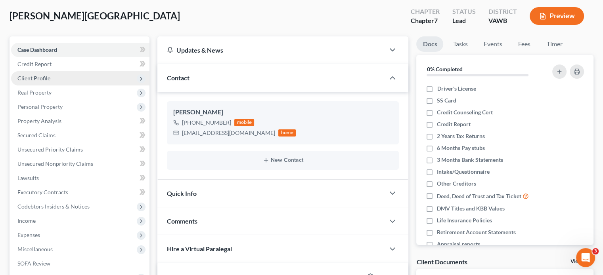
click at [48, 82] on span "Client Profile" at bounding box center [80, 78] width 138 height 14
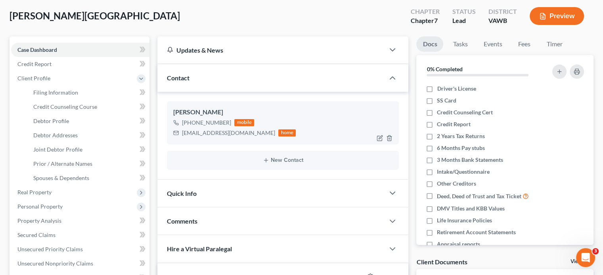
click at [225, 130] on div "jordanthomas24@yahoo.com home" at bounding box center [234, 133] width 122 height 10
click at [58, 93] on span "Filing Information" at bounding box center [55, 92] width 45 height 7
select select "1"
select select "0"
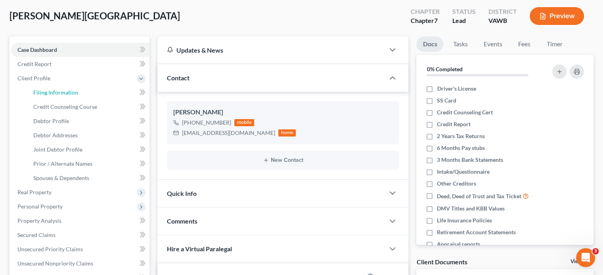
select select "84"
select select "48"
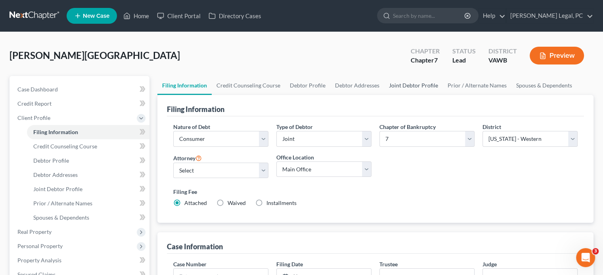
click at [410, 85] on link "Joint Debtor Profile" at bounding box center [413, 85] width 59 height 19
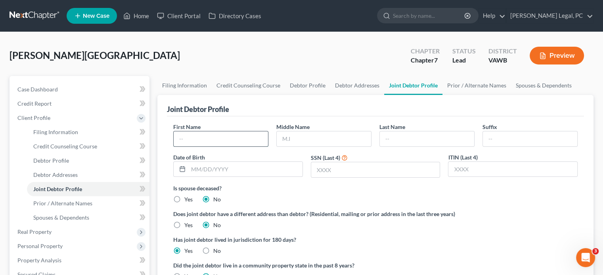
click at [207, 139] on input "text" at bounding box center [221, 139] width 94 height 15
type input "A"
type input "Samantha"
type input "L"
type input "Lee"
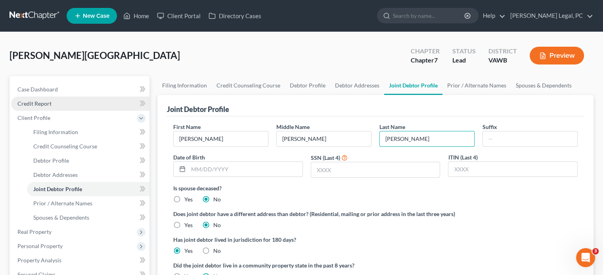
type input "Thomas"
click at [48, 100] on span "Credit Report" at bounding box center [34, 103] width 34 height 7
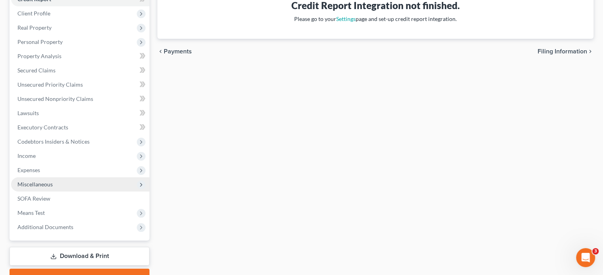
scroll to position [119, 0]
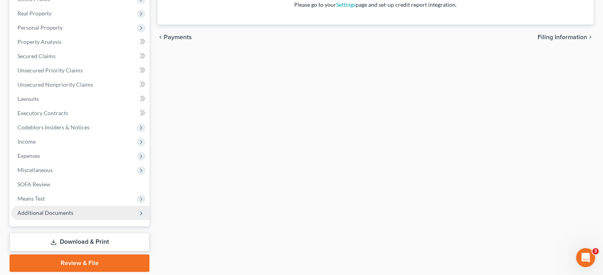
click at [65, 210] on span "Additional Documents" at bounding box center [45, 213] width 56 height 7
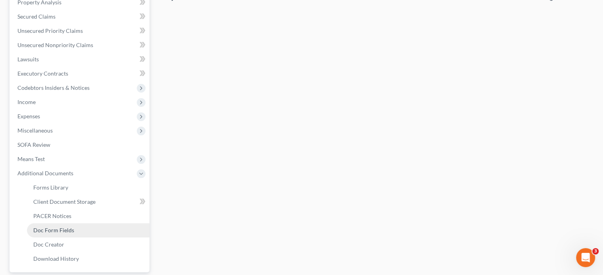
scroll to position [198, 0]
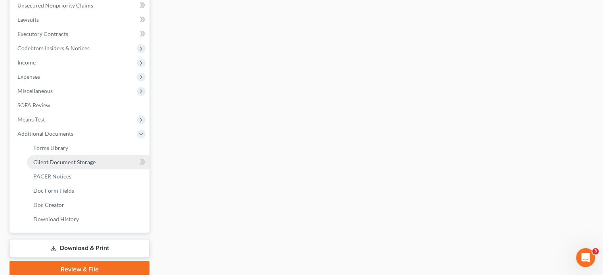
click at [71, 164] on span "Client Document Storage" at bounding box center [64, 162] width 62 height 7
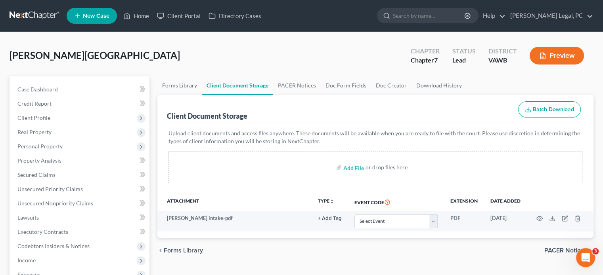
click at [30, 14] on link at bounding box center [35, 16] width 51 height 14
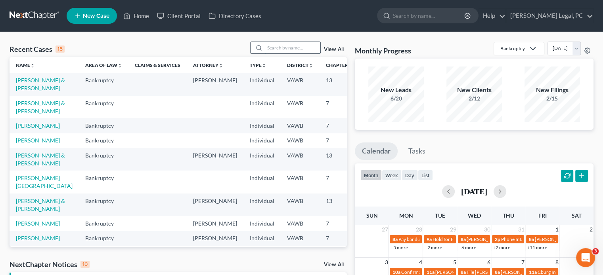
click at [281, 47] on input "search" at bounding box center [292, 47] width 55 height 11
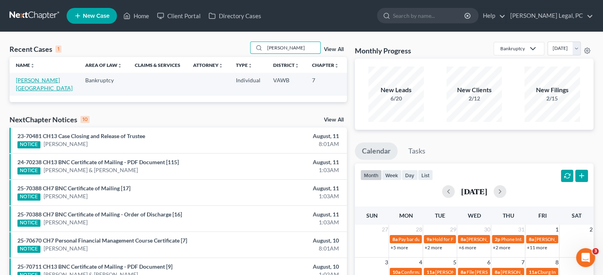
type input "[PERSON_NAME]"
click at [30, 82] on link "[PERSON_NAME][GEOGRAPHIC_DATA]" at bounding box center [44, 84] width 57 height 15
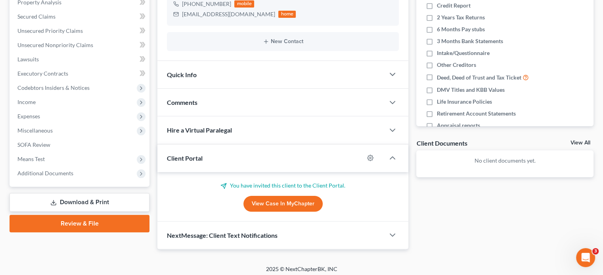
click at [202, 158] on span "Client Portal" at bounding box center [185, 159] width 36 height 8
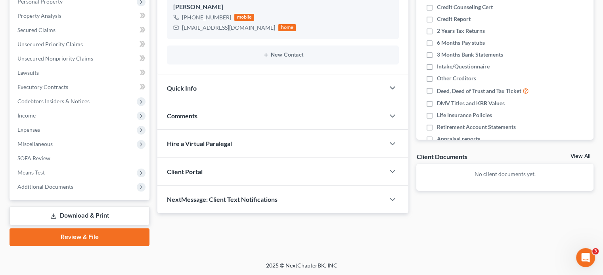
click at [202, 158] on div "Client Portal" at bounding box center [270, 171] width 227 height 27
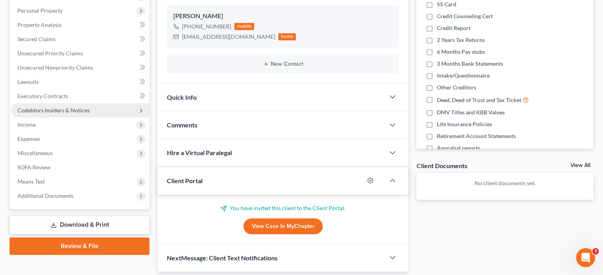
scroll to position [40, 0]
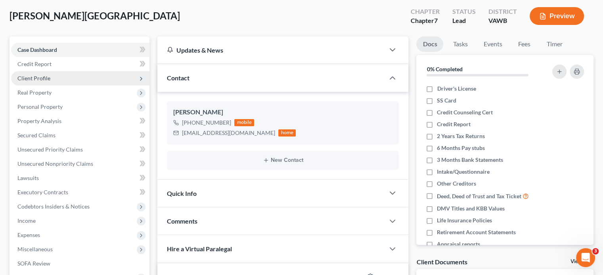
click at [38, 79] on span "Client Profile" at bounding box center [33, 78] width 33 height 7
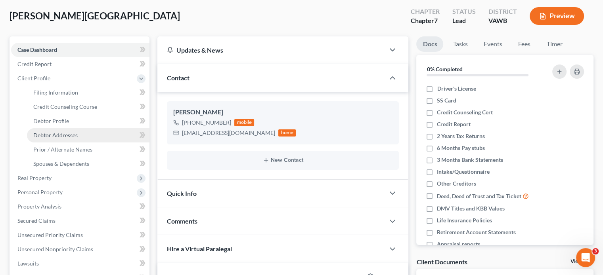
click at [71, 131] on link "Debtor Addresses" at bounding box center [88, 135] width 122 height 14
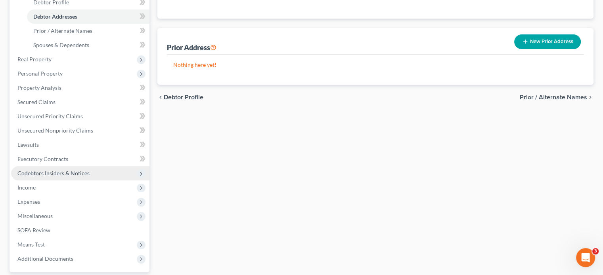
scroll to position [198, 0]
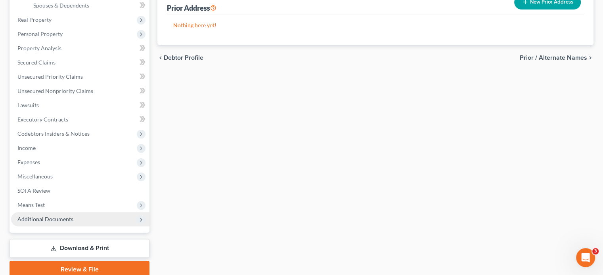
click at [71, 218] on span "Additional Documents" at bounding box center [80, 219] width 138 height 14
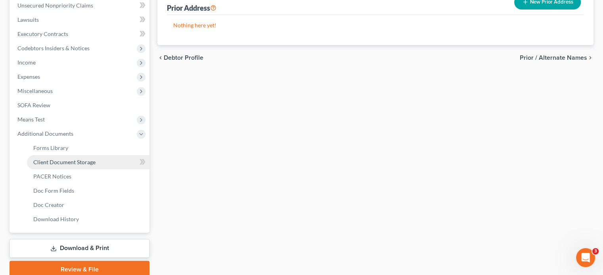
click at [86, 163] on span "Client Document Storage" at bounding box center [64, 162] width 62 height 7
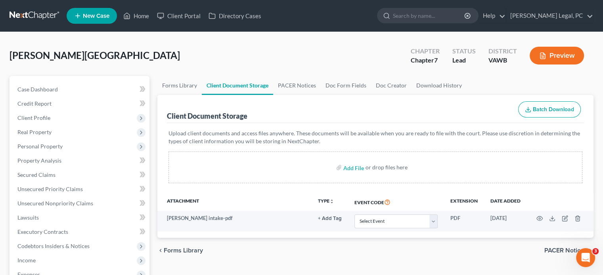
click at [44, 17] on link at bounding box center [35, 16] width 51 height 14
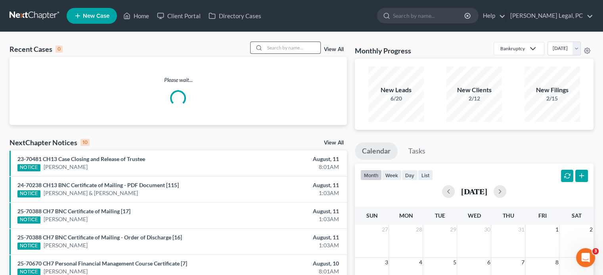
click at [271, 47] on input "search" at bounding box center [292, 47] width 55 height 11
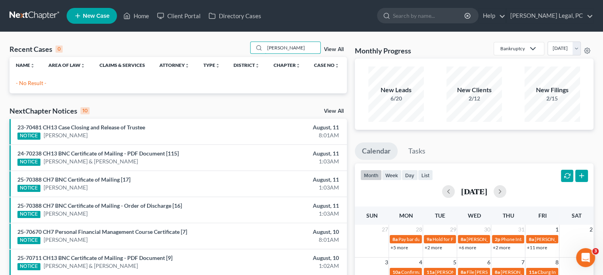
type input "McCullough"
click at [82, 22] on link "New Case" at bounding box center [92, 16] width 50 height 16
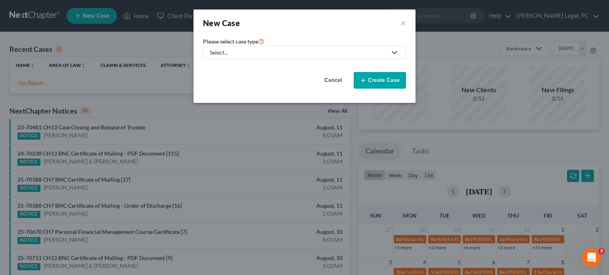
click at [397, 50] on icon at bounding box center [395, 53] width 10 height 10
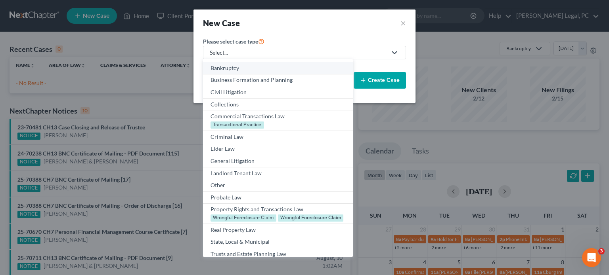
click at [237, 68] on div "Bankruptcy" at bounding box center [277, 68] width 134 height 8
select select "84"
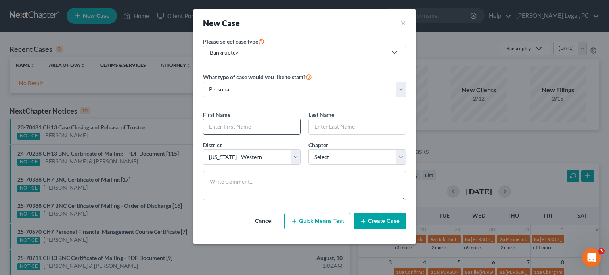
click at [226, 126] on input "text" at bounding box center [251, 126] width 97 height 15
type input "Darlene"
type input "McCullough"
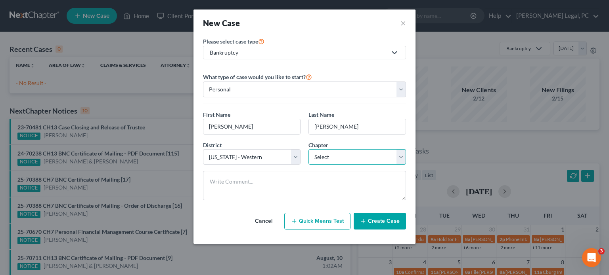
click at [403, 156] on select "Select 7 11 12 13" at bounding box center [356, 157] width 97 height 16
select select "0"
click at [308, 149] on select "Select 7 11 12 13" at bounding box center [356, 157] width 97 height 16
click at [374, 221] on button "Create Case" at bounding box center [379, 221] width 52 height 17
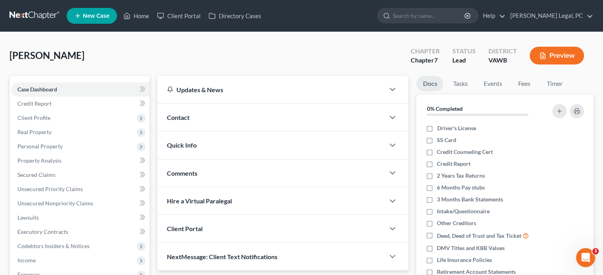
click at [203, 117] on div "Contact" at bounding box center [270, 117] width 227 height 27
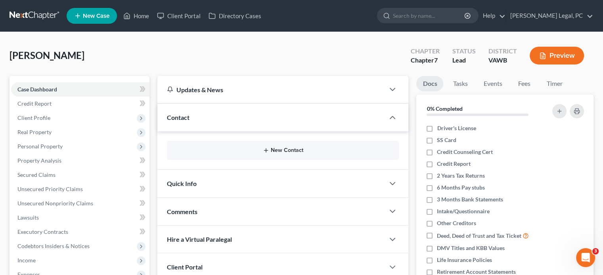
click at [275, 153] on button "New Contact" at bounding box center [282, 150] width 219 height 6
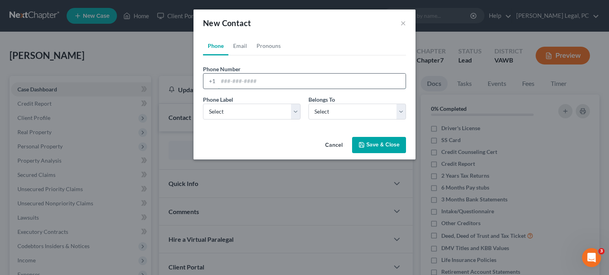
click at [233, 84] on input "tel" at bounding box center [311, 81] width 187 height 15
type input "304-481-1989"
click at [290, 109] on select "Select Mobile Home Work Other" at bounding box center [251, 112] width 97 height 16
select select "0"
click at [203, 104] on select "Select Mobile Home Work Other" at bounding box center [251, 112] width 97 height 16
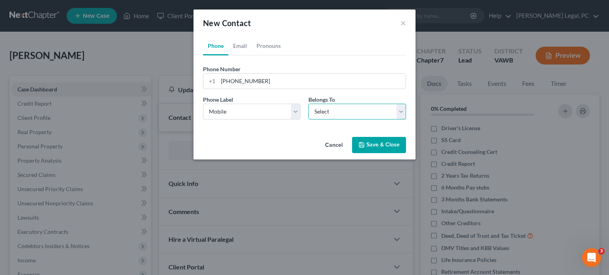
click at [401, 107] on select "Select Client Other" at bounding box center [356, 112] width 97 height 16
select select "0"
click at [308, 104] on select "Select Client Other" at bounding box center [356, 112] width 97 height 16
click at [364, 142] on icon "button" at bounding box center [361, 145] width 6 height 6
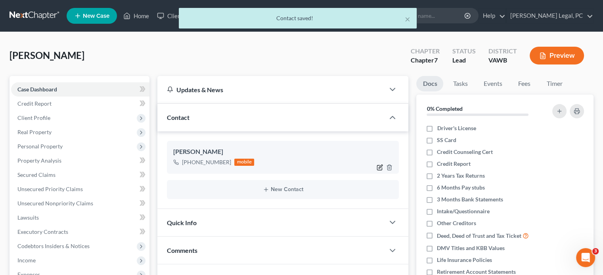
click at [378, 166] on icon "button" at bounding box center [379, 167] width 6 height 6
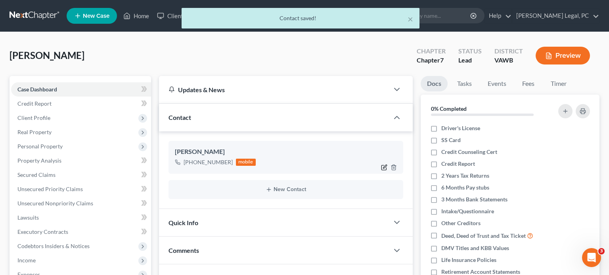
select select "0"
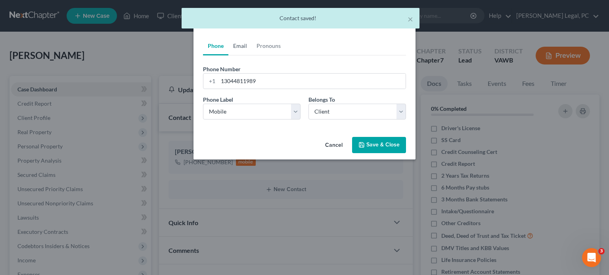
click at [236, 46] on link "Email" at bounding box center [239, 45] width 23 height 19
click at [225, 76] on input "email" at bounding box center [311, 81] width 187 height 15
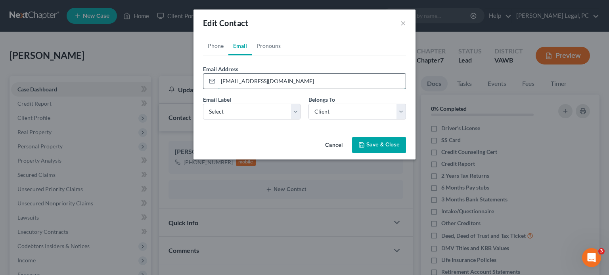
type input "darmccullough@outlook.com"
click at [299, 109] on select "Select Home Work Other" at bounding box center [251, 112] width 97 height 16
select select "0"
click at [203, 104] on select "Select Home Work Other" at bounding box center [251, 112] width 97 height 16
click at [381, 145] on button "Save & Close" at bounding box center [379, 145] width 54 height 17
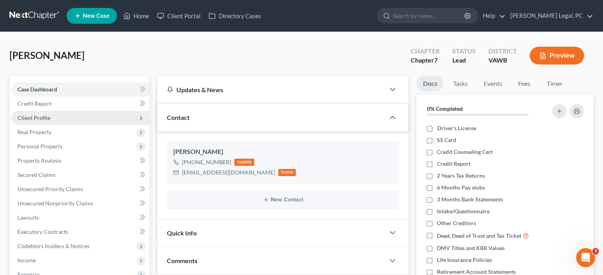
click at [38, 118] on span "Client Profile" at bounding box center [33, 118] width 33 height 7
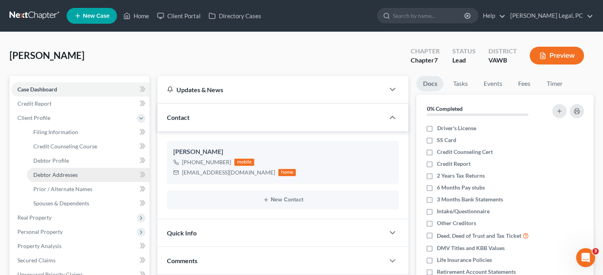
drag, startPoint x: 46, startPoint y: 174, endPoint x: 54, endPoint y: 168, distance: 10.0
click at [46, 174] on span "Debtor Addresses" at bounding box center [55, 175] width 44 height 7
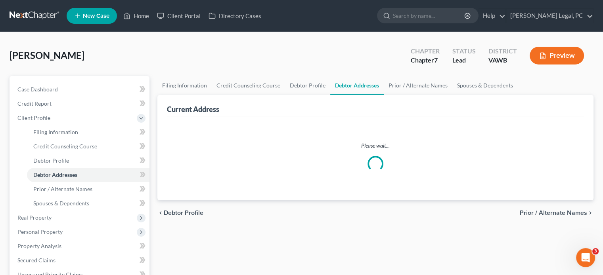
select select "0"
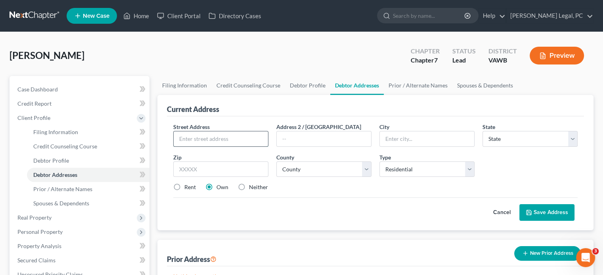
click at [217, 136] on input "text" at bounding box center [221, 139] width 94 height 15
type input "1391 Stone Bruise Road"
type input "Lebannon"
select select "48"
type input "24266"
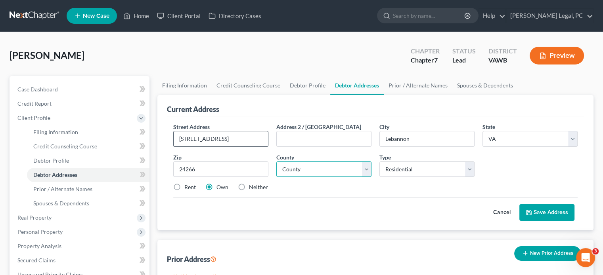
type input "Lebanon"
click at [337, 173] on select "County Accomack County Albemarle County Alexandria city Alleghany County Amelia…" at bounding box center [323, 170] width 95 height 16
select select "111"
click at [276, 162] on select "County Accomack County Albemarle County Alexandria city Alleghany County Amelia…" at bounding box center [323, 170] width 95 height 16
click at [546, 212] on button "Save Address" at bounding box center [546, 212] width 55 height 17
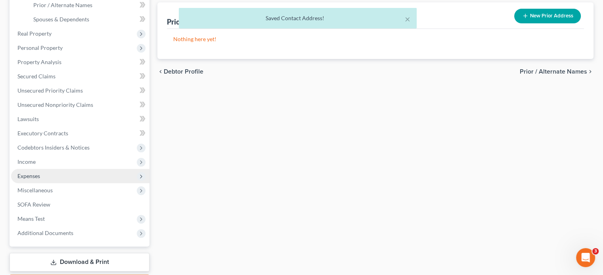
scroll to position [198, 0]
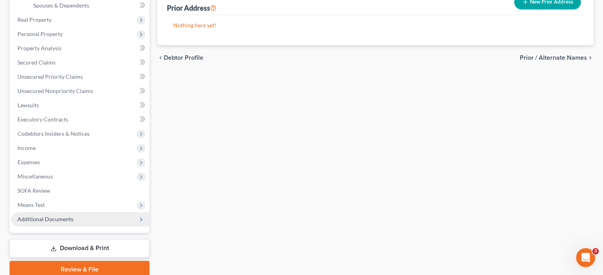
click at [77, 218] on span "Additional Documents" at bounding box center [80, 219] width 138 height 14
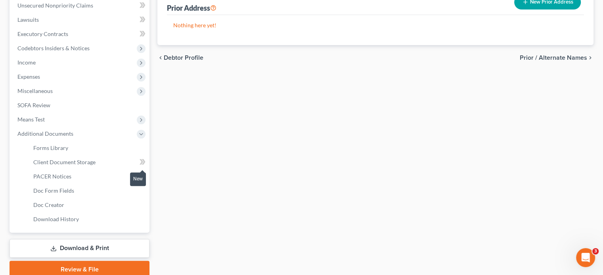
click at [138, 162] on span at bounding box center [143, 163] width 14 height 12
click at [141, 159] on icon at bounding box center [141, 162] width 4 height 6
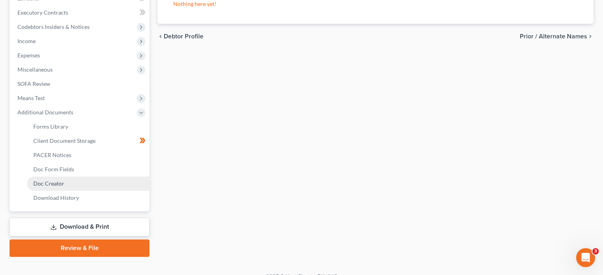
scroll to position [231, 0]
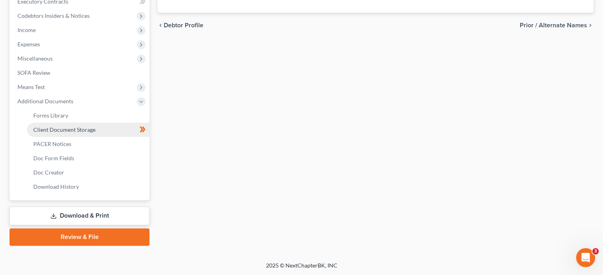
click at [57, 128] on span "Client Document Storage" at bounding box center [64, 129] width 62 height 7
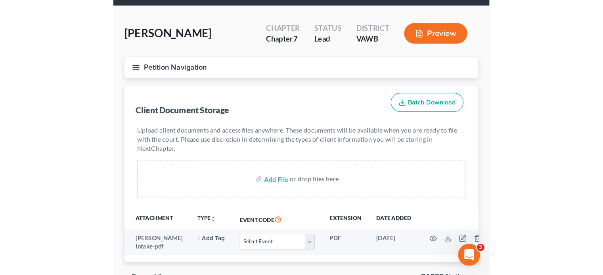
scroll to position [40, 0]
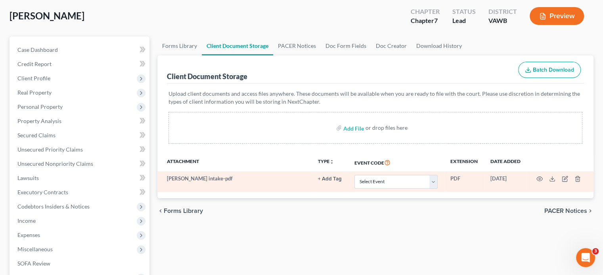
click at [561, 178] on td at bounding box center [560, 182] width 67 height 21
click at [564, 178] on icon "button" at bounding box center [565, 179] width 4 height 4
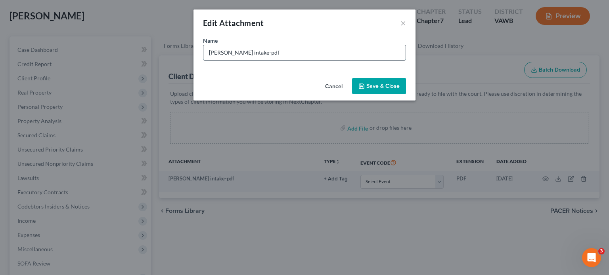
click at [216, 51] on input "MCullough intake-pdf" at bounding box center [304, 52] width 202 height 15
type input "McCullough intake-pdf"
click at [366, 84] on button "Save & Close" at bounding box center [379, 86] width 54 height 17
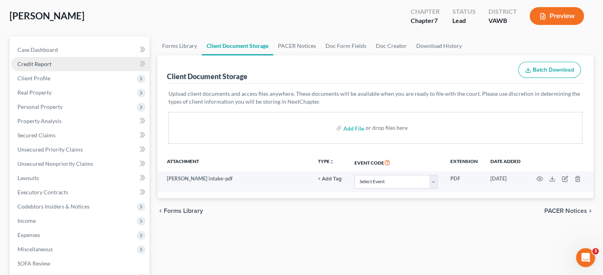
click at [36, 64] on span "Credit Report" at bounding box center [34, 64] width 34 height 7
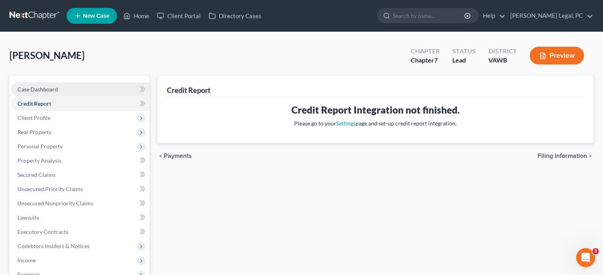
click at [27, 87] on span "Case Dashboard" at bounding box center [37, 89] width 40 height 7
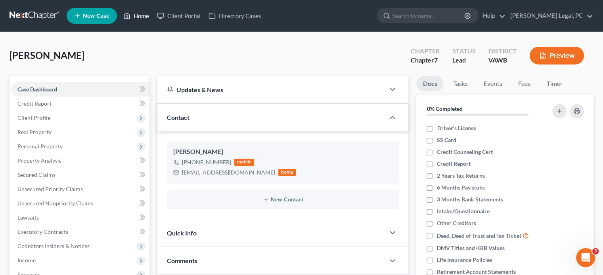
click at [138, 15] on link "Home" at bounding box center [136, 16] width 34 height 14
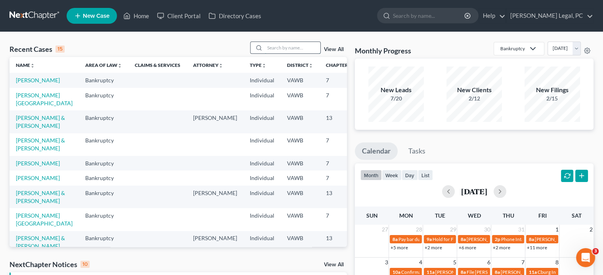
click at [267, 47] on input "search" at bounding box center [292, 47] width 55 height 11
type input "Henley"
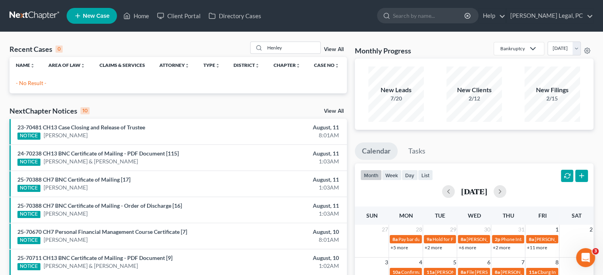
click at [106, 21] on link "New Case" at bounding box center [92, 16] width 50 height 16
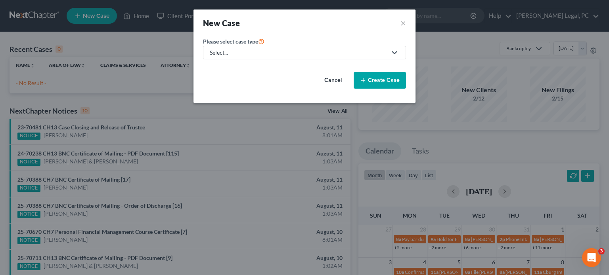
click at [229, 50] on div "Select..." at bounding box center [298, 53] width 177 height 8
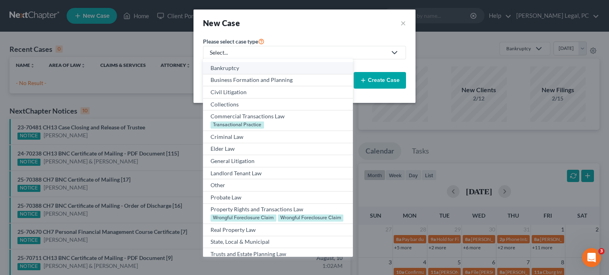
click at [226, 68] on div "Bankruptcy" at bounding box center [277, 68] width 134 height 8
select select "84"
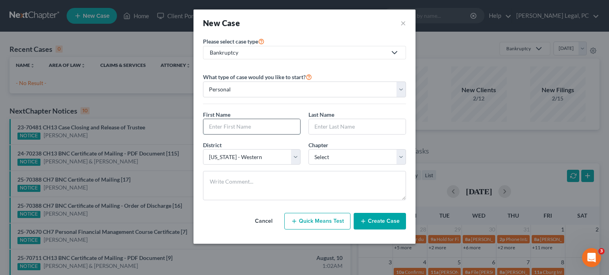
click at [237, 130] on input "text" at bounding box center [251, 126] width 97 height 15
type input "Misty"
type input "Henley"
click at [399, 159] on select "Select 7 11 12 13" at bounding box center [356, 157] width 97 height 16
select select "0"
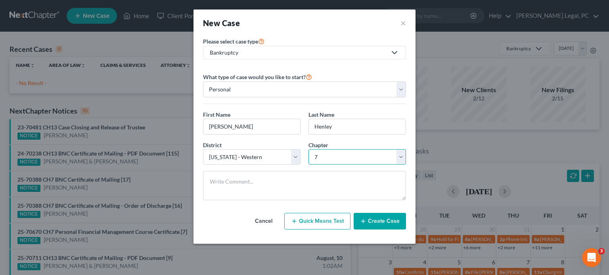
click at [308, 149] on select "Select 7 11 12 13" at bounding box center [356, 157] width 97 height 16
click at [377, 220] on button "Create Case" at bounding box center [379, 221] width 52 height 17
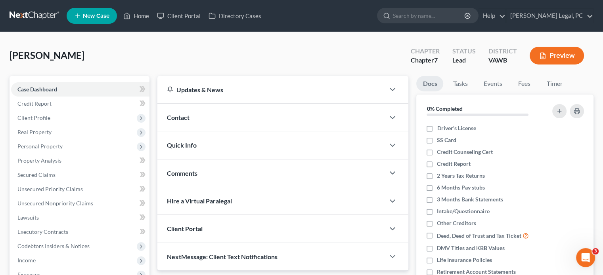
click at [181, 120] on span "Contact" at bounding box center [178, 118] width 23 height 8
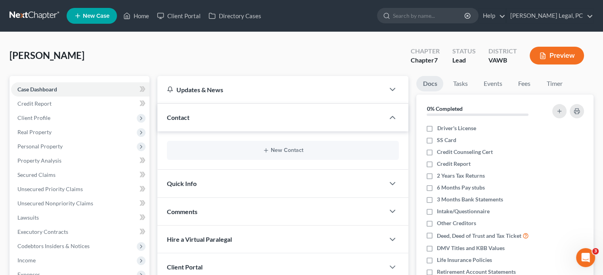
click at [292, 146] on div "New Contact" at bounding box center [283, 150] width 232 height 19
click at [269, 152] on button "New Contact" at bounding box center [282, 150] width 219 height 6
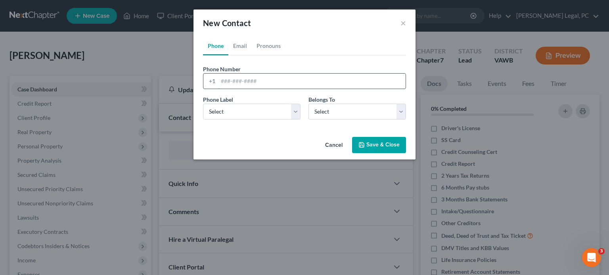
click at [241, 85] on input "tel" at bounding box center [311, 81] width 187 height 15
type input "910-859-3336"
click at [296, 111] on select "Select Mobile Home Work Other" at bounding box center [251, 112] width 97 height 16
select select "0"
click at [203, 104] on select "Select Mobile Home Work Other" at bounding box center [251, 112] width 97 height 16
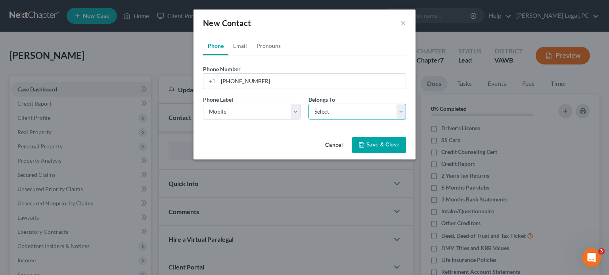
click at [398, 112] on select "Select Client Other" at bounding box center [356, 112] width 97 height 16
select select "0"
click at [308, 104] on select "Select Client Other" at bounding box center [356, 112] width 97 height 16
click at [243, 47] on link "Email" at bounding box center [239, 45] width 23 height 19
click at [244, 83] on input "email" at bounding box center [311, 81] width 187 height 15
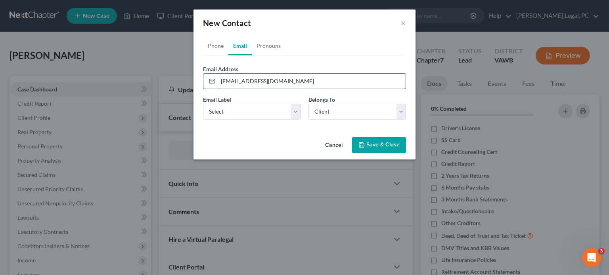
drag, startPoint x: 252, startPoint y: 80, endPoint x: 241, endPoint y: 81, distance: 10.7
click at [241, 81] on input "tyfyn@icloud.com" at bounding box center [311, 81] width 187 height 15
type input "tyfyn@icould.com"
click at [292, 115] on select "Select Home Work Other" at bounding box center [251, 112] width 97 height 16
select select "0"
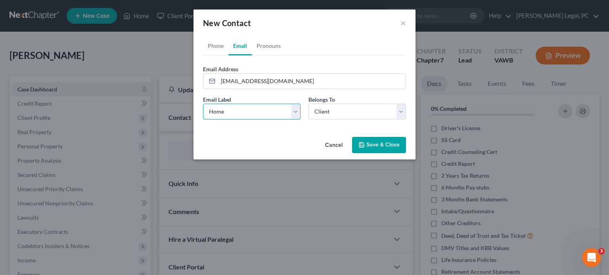
click at [203, 104] on select "Select Home Work Other" at bounding box center [251, 112] width 97 height 16
click at [401, 107] on select "Select Client Other" at bounding box center [356, 112] width 97 height 16
click at [308, 104] on select "Select Client Other" at bounding box center [356, 112] width 97 height 16
click at [372, 144] on button "Save & Close" at bounding box center [379, 145] width 54 height 17
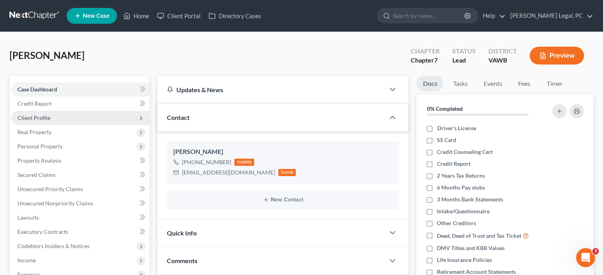
click at [49, 121] on span "Client Profile" at bounding box center [33, 118] width 33 height 7
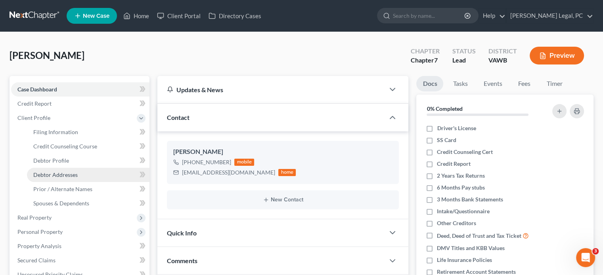
click at [60, 174] on span "Debtor Addresses" at bounding box center [55, 175] width 44 height 7
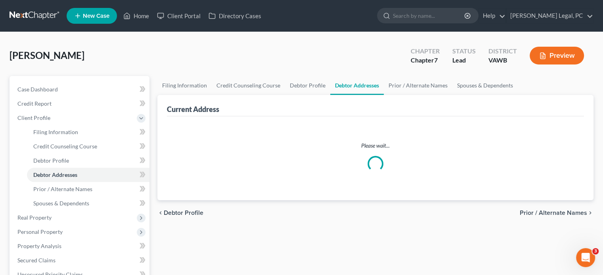
select select "0"
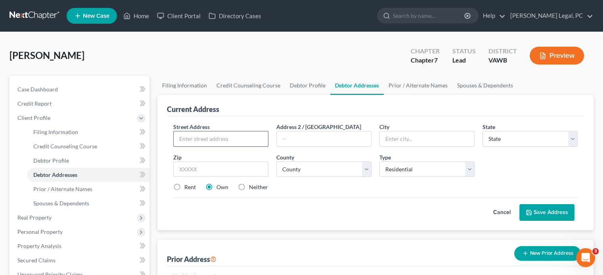
click at [214, 139] on input "text" at bounding box center [221, 139] width 94 height 15
type input "5505 Mitchell Drive"
type input "Dublin"
select select "48"
type input "24084"
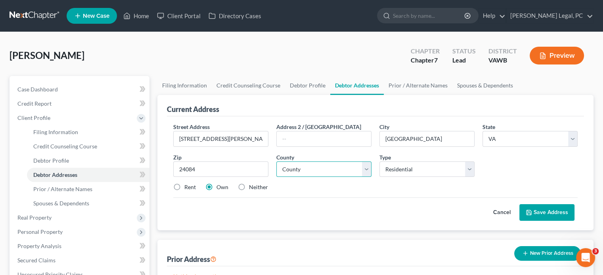
click at [345, 166] on select "County [GEOGRAPHIC_DATA] [GEOGRAPHIC_DATA] [GEOGRAPHIC_DATA] [GEOGRAPHIC_DATA] …" at bounding box center [323, 170] width 95 height 16
select select "102"
click at [276, 162] on select "County [GEOGRAPHIC_DATA] [GEOGRAPHIC_DATA] [GEOGRAPHIC_DATA] [GEOGRAPHIC_DATA] …" at bounding box center [323, 170] width 95 height 16
click at [538, 212] on button "Save Address" at bounding box center [546, 212] width 55 height 17
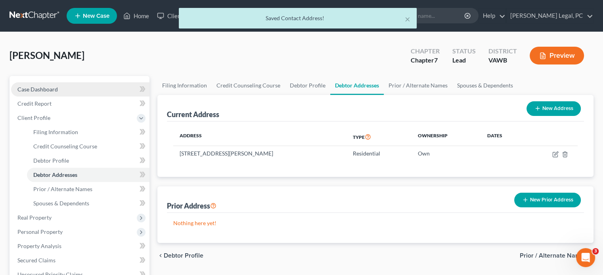
click at [48, 87] on span "Case Dashboard" at bounding box center [37, 89] width 40 height 7
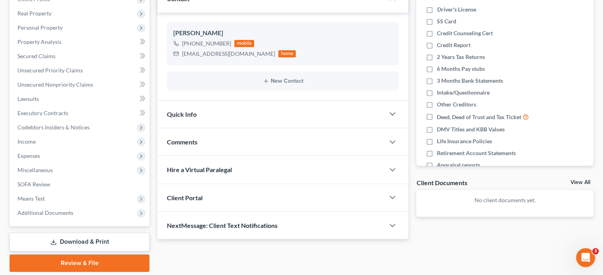
scroll to position [145, 0]
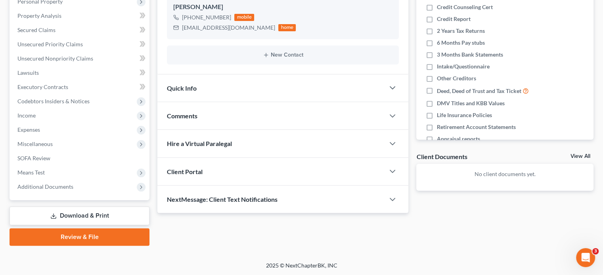
click at [193, 171] on span "Client Portal" at bounding box center [185, 172] width 36 height 8
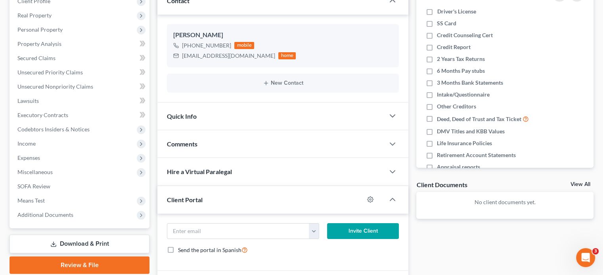
scroll to position [169, 0]
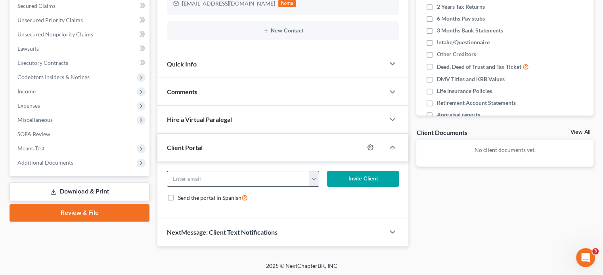
click at [311, 180] on button "button" at bounding box center [314, 179] width 10 height 15
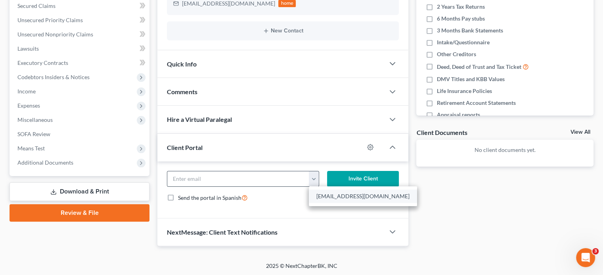
click at [313, 191] on link "tyfyn@icould.com" at bounding box center [363, 196] width 108 height 13
type input "tyfyn@icould.com"
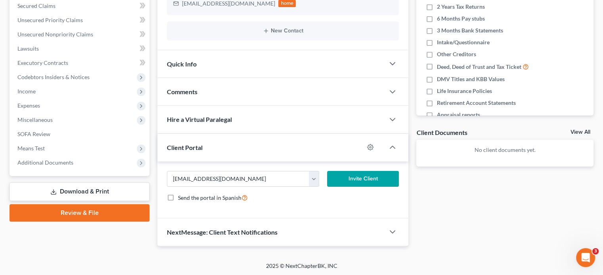
drag, startPoint x: 363, startPoint y: 178, endPoint x: 344, endPoint y: 182, distance: 19.0
click at [361, 179] on button "Invite Client" at bounding box center [363, 179] width 72 height 16
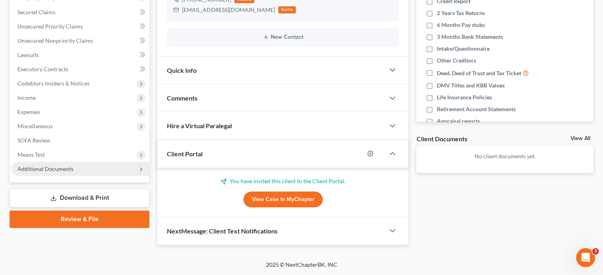
scroll to position [162, 0]
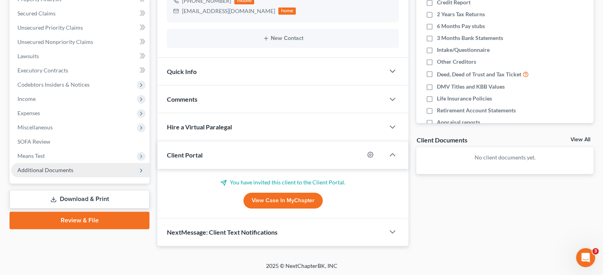
click at [51, 172] on span "Additional Documents" at bounding box center [45, 170] width 56 height 7
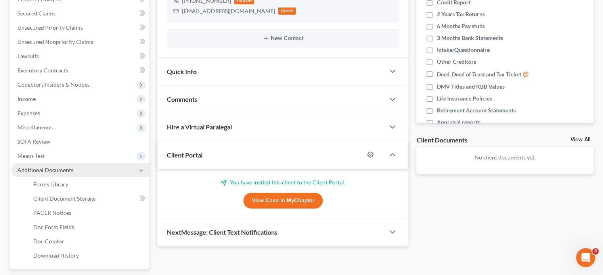
scroll to position [169, 0]
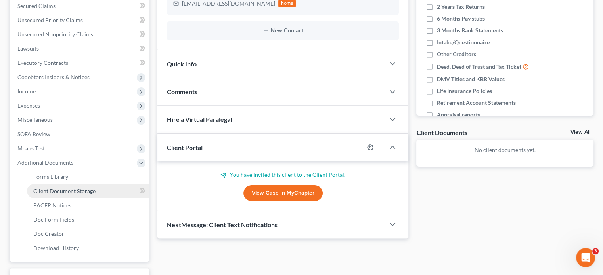
click at [74, 193] on span "Client Document Storage" at bounding box center [64, 191] width 62 height 7
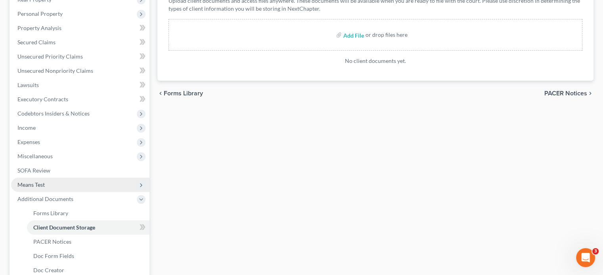
scroll to position [198, 0]
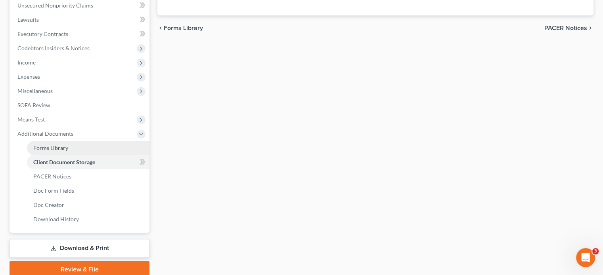
click at [60, 149] on span "Forms Library" at bounding box center [50, 148] width 35 height 7
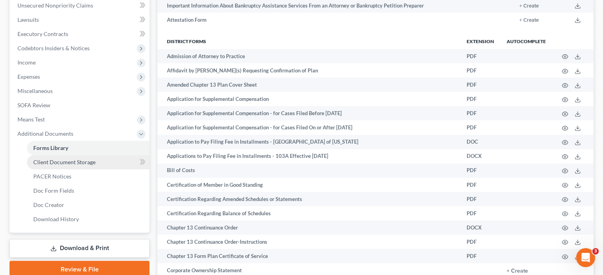
click at [56, 164] on span "Client Document Storage" at bounding box center [64, 162] width 62 height 7
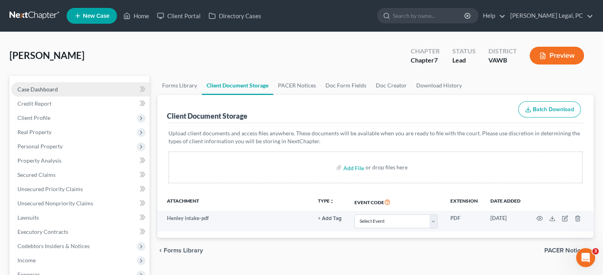
click at [36, 91] on span "Case Dashboard" at bounding box center [37, 89] width 40 height 7
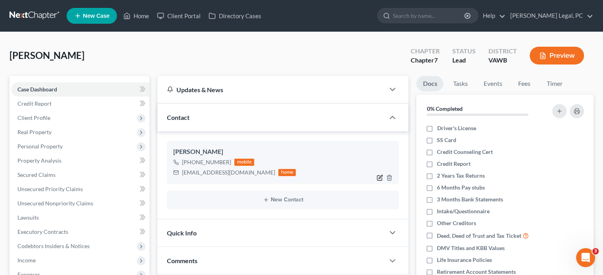
click at [379, 178] on icon "button" at bounding box center [381, 177] width 4 height 4
select select "0"
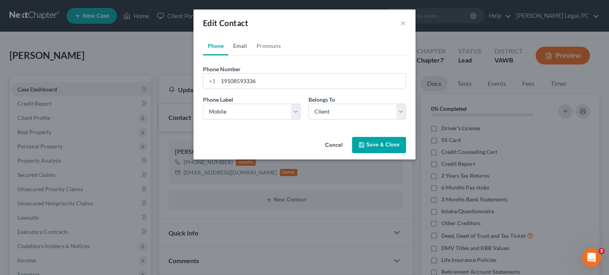
click at [242, 45] on link "Email" at bounding box center [239, 45] width 23 height 19
drag, startPoint x: 252, startPoint y: 80, endPoint x: 240, endPoint y: 80, distance: 11.9
click at [240, 80] on input "tyfyn@icould.com" at bounding box center [311, 81] width 187 height 15
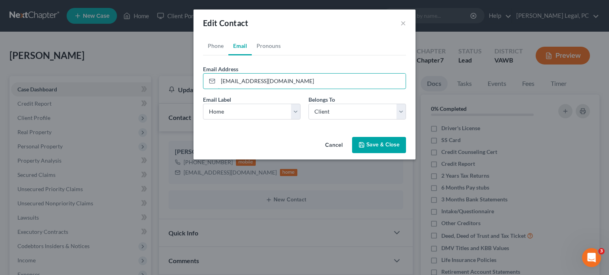
type input "tyfyn@icloud.com"
click at [392, 141] on button "Save & Close" at bounding box center [379, 145] width 54 height 17
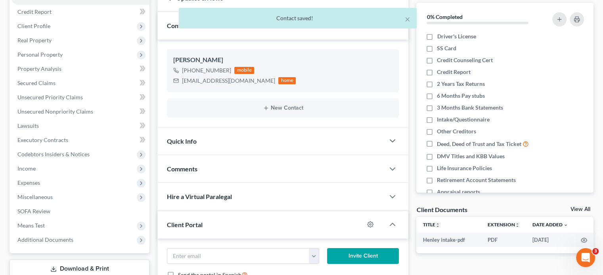
scroll to position [159, 0]
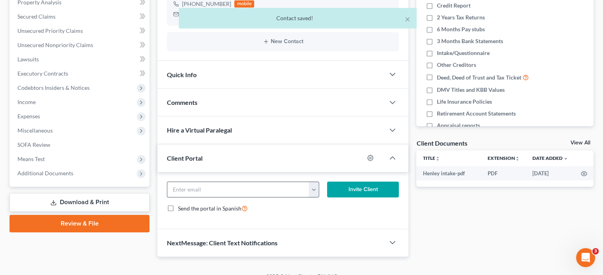
click at [202, 190] on input "email" at bounding box center [238, 189] width 142 height 15
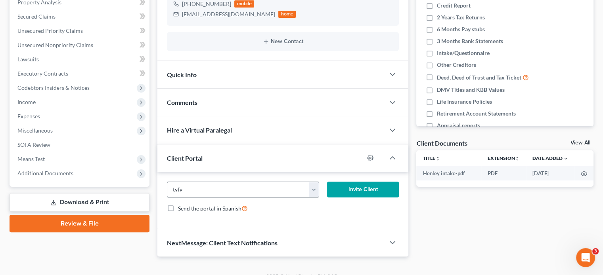
click at [312, 189] on button "button" at bounding box center [314, 189] width 10 height 15
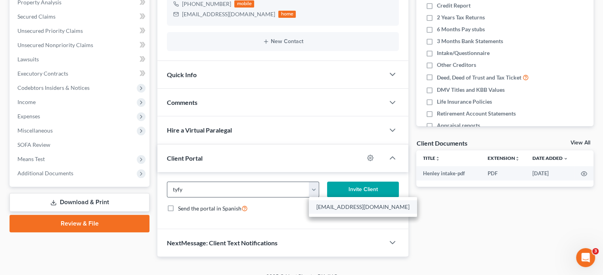
click at [319, 206] on link "tyfyn@icloud.com" at bounding box center [363, 207] width 108 height 13
type input "tyfyn@icloud.com"
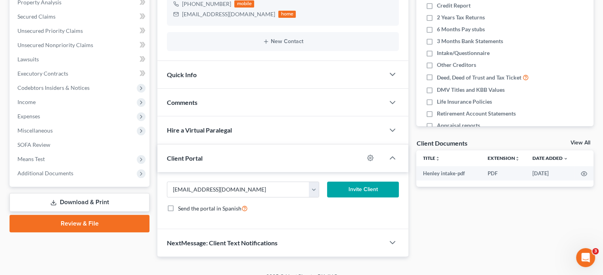
click at [378, 189] on button "Invite Client" at bounding box center [363, 190] width 72 height 16
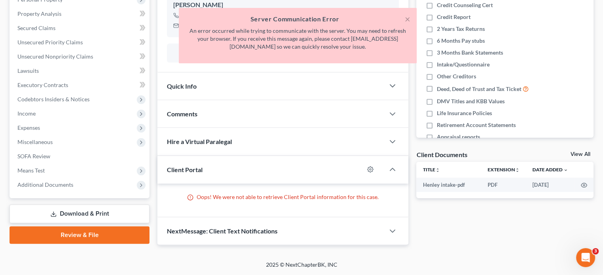
scroll to position [146, 0]
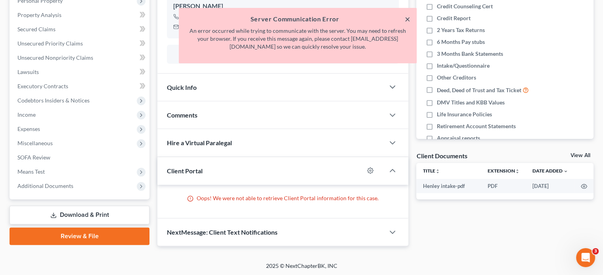
click at [405, 19] on button "×" at bounding box center [408, 19] width 6 height 10
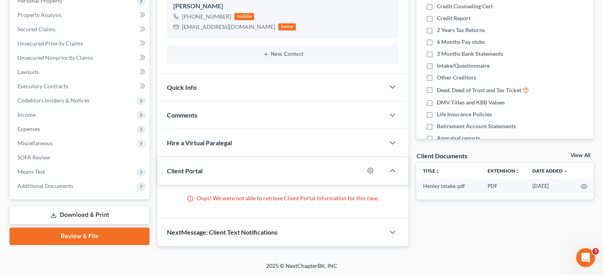
click at [387, 169] on div at bounding box center [396, 171] width 24 height 16
click at [371, 170] on circle "button" at bounding box center [370, 171] width 2 height 2
select select "0"
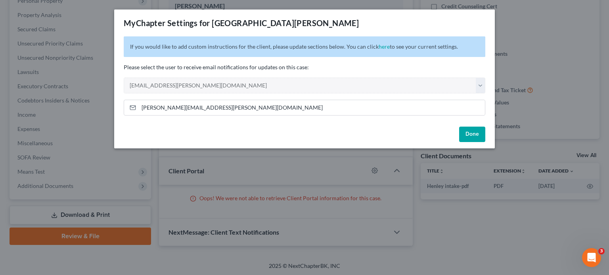
drag, startPoint x: 479, startPoint y: 135, endPoint x: 472, endPoint y: 136, distance: 6.8
click at [479, 135] on button "Done" at bounding box center [472, 135] width 26 height 16
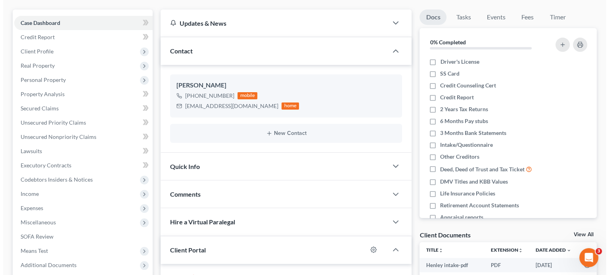
scroll to position [0, 0]
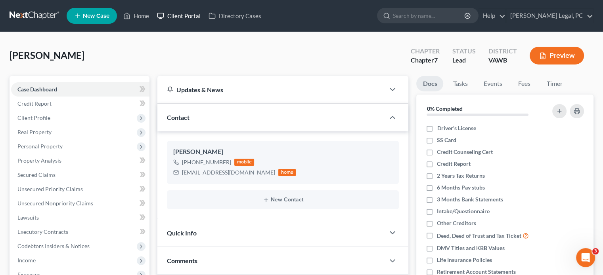
click at [190, 19] on link "Client Portal" at bounding box center [179, 16] width 52 height 14
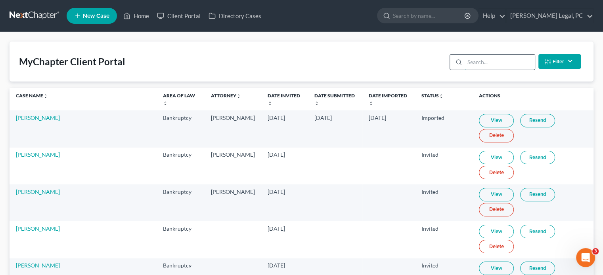
click at [488, 65] on input "search" at bounding box center [499, 62] width 70 height 15
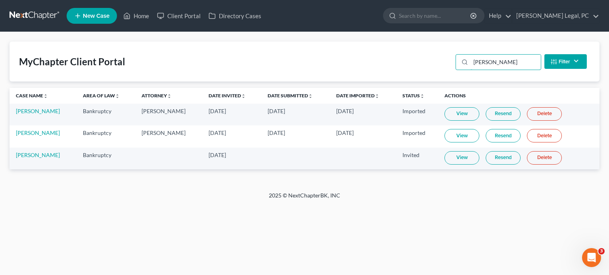
type input "Misty"
click at [528, 160] on link "Delete" at bounding box center [544, 157] width 35 height 13
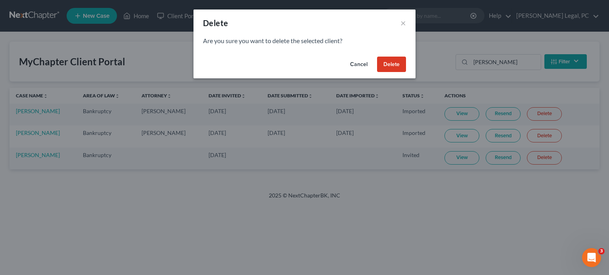
click at [384, 64] on button "Delete" at bounding box center [391, 65] width 29 height 16
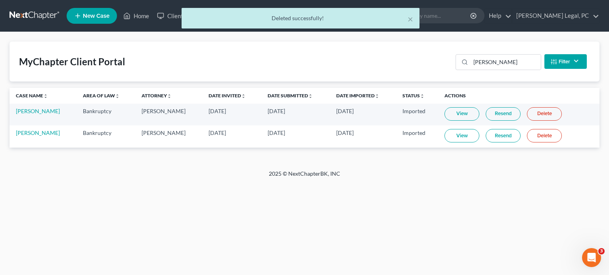
click at [35, 15] on div "× Deleted successfully!" at bounding box center [300, 20] width 609 height 25
click at [37, 18] on div "× Deleted successfully!" at bounding box center [300, 20] width 609 height 25
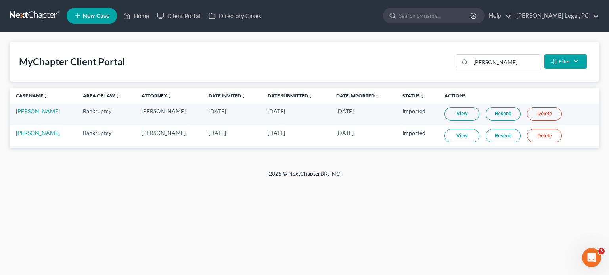
click at [42, 16] on link at bounding box center [35, 16] width 51 height 14
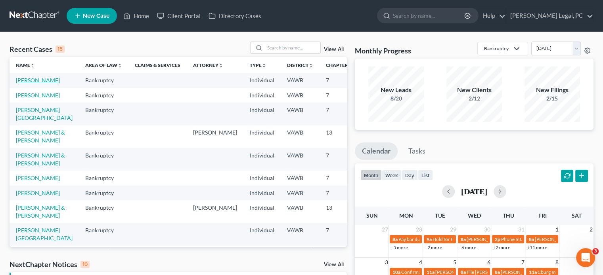
click at [25, 84] on link "[PERSON_NAME]" at bounding box center [38, 80] width 44 height 7
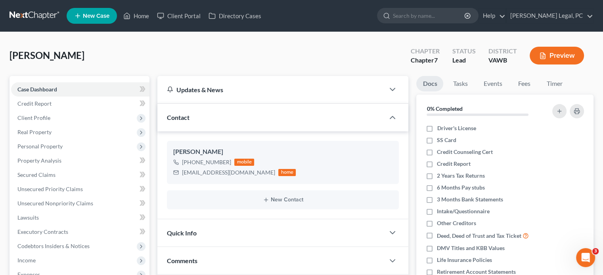
scroll to position [119, 0]
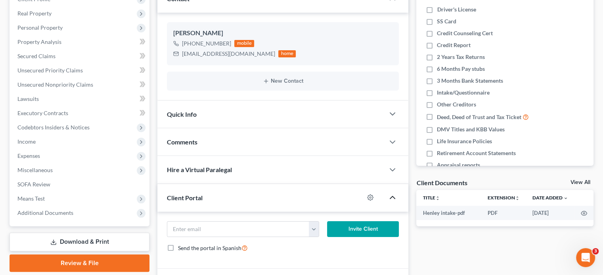
click at [388, 196] on icon "button" at bounding box center [393, 198] width 10 height 10
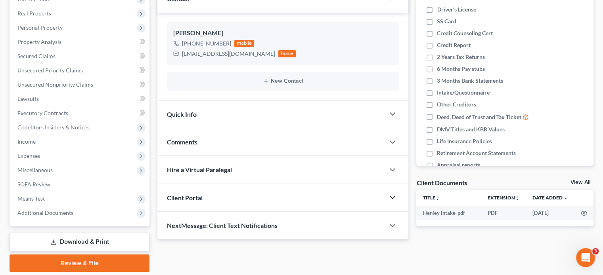
click at [390, 194] on icon "button" at bounding box center [393, 198] width 10 height 10
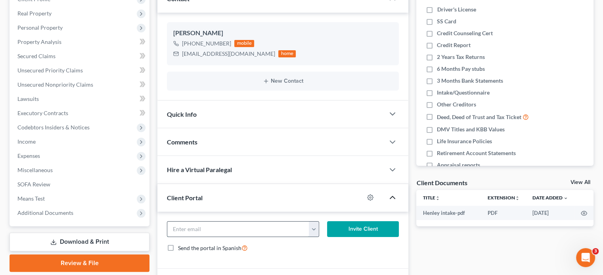
click at [197, 228] on input "email" at bounding box center [238, 229] width 142 height 15
type input "[EMAIL_ADDRESS][DOMAIN_NAME]"
click at [349, 226] on button "Invite Client" at bounding box center [363, 230] width 72 height 16
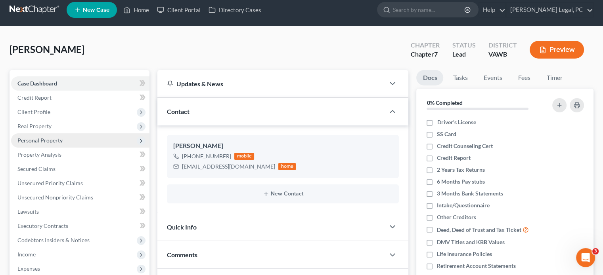
scroll to position [0, 0]
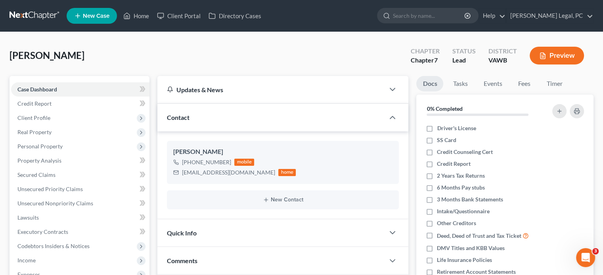
click at [40, 18] on link at bounding box center [35, 16] width 51 height 14
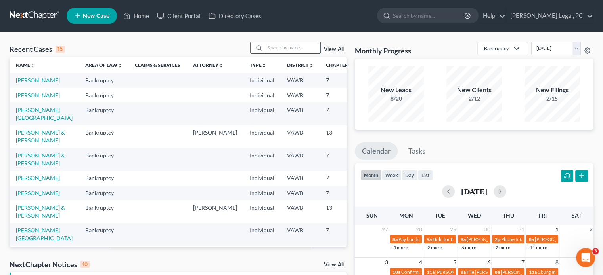
click at [274, 46] on input "search" at bounding box center [292, 47] width 55 height 11
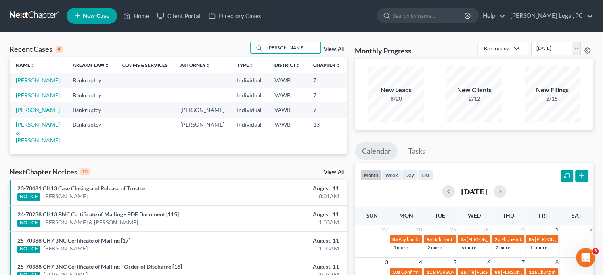
type input "[PERSON_NAME]"
click at [102, 19] on span "New Case" at bounding box center [96, 16] width 27 height 6
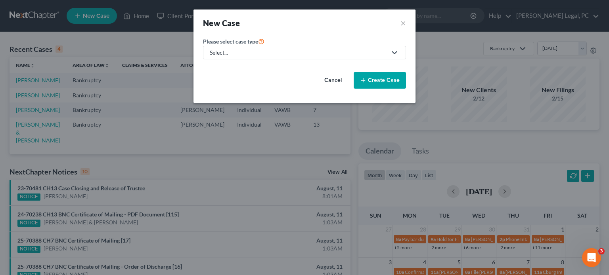
click at [258, 50] on div "Select..." at bounding box center [298, 53] width 177 height 8
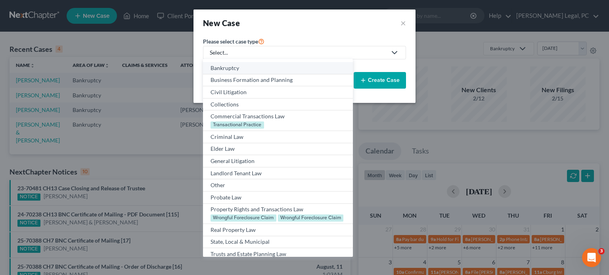
click at [248, 66] on div "Bankruptcy" at bounding box center [277, 68] width 134 height 8
select select "84"
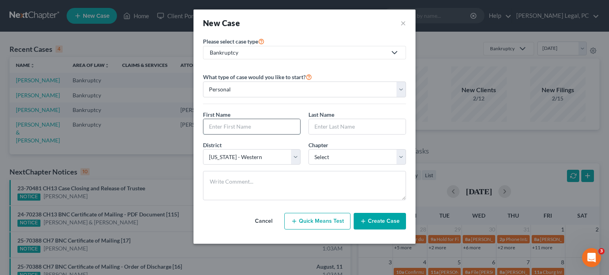
click at [206, 123] on input "text" at bounding box center [251, 126] width 97 height 15
type input "[PERSON_NAME]"
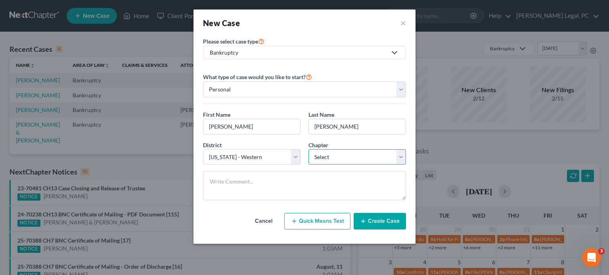
click at [401, 153] on select "Select 7 11 12 13" at bounding box center [356, 157] width 97 height 16
select select "0"
click at [308, 149] on select "Select 7 11 12 13" at bounding box center [356, 157] width 97 height 16
click at [380, 218] on button "Create Case" at bounding box center [379, 221] width 52 height 17
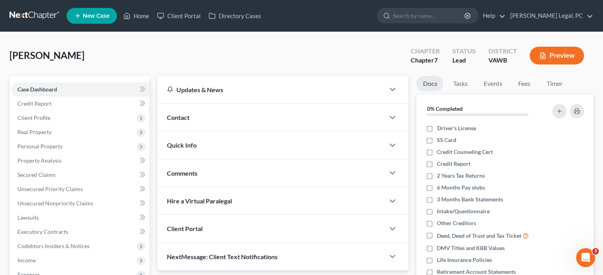
click at [384, 120] on div at bounding box center [396, 118] width 24 height 16
click at [392, 117] on polyline "button" at bounding box center [392, 117] width 5 height 2
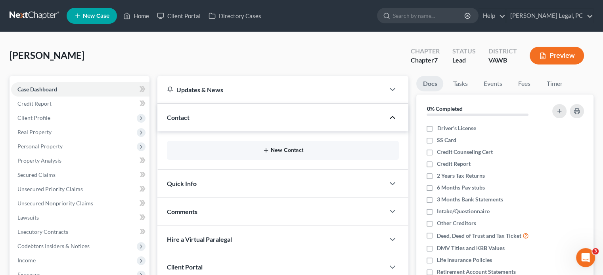
click at [299, 149] on button "New Contact" at bounding box center [282, 150] width 219 height 6
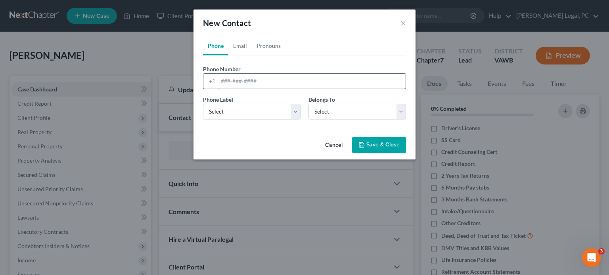
click at [231, 79] on input "tel" at bounding box center [311, 81] width 187 height 15
type input "[PHONE_NUMBER]"
click at [292, 112] on select "Select Mobile Home Work Other" at bounding box center [251, 112] width 97 height 16
select select "0"
click at [203, 104] on select "Select Mobile Home Work Other" at bounding box center [251, 112] width 97 height 16
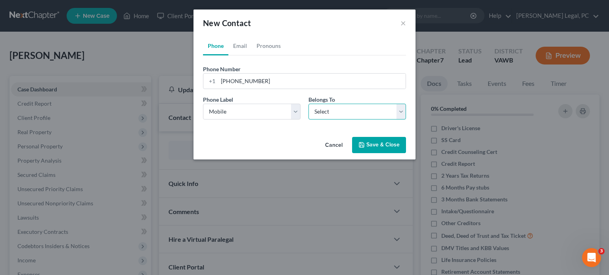
click at [399, 111] on select "Select Client Other" at bounding box center [356, 112] width 97 height 16
select select "0"
click at [308, 104] on select "Select Client Other" at bounding box center [356, 112] width 97 height 16
select select "0"
drag, startPoint x: 239, startPoint y: 45, endPoint x: 233, endPoint y: 84, distance: 39.7
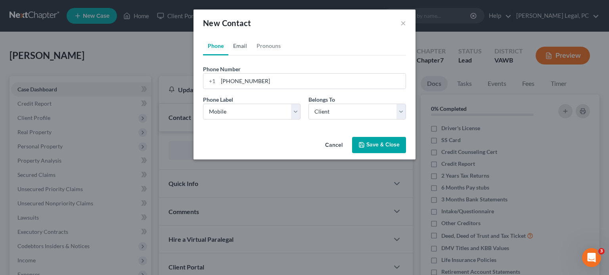
click at [239, 46] on link "Email" at bounding box center [239, 45] width 23 height 19
click at [228, 79] on input "email" at bounding box center [311, 81] width 187 height 15
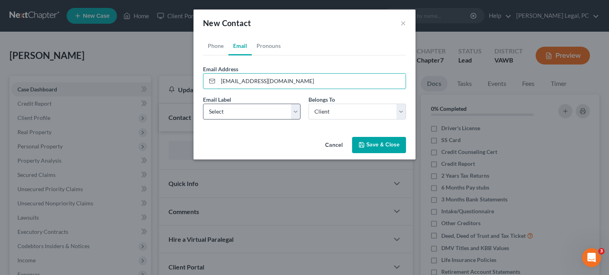
type input "[EMAIL_ADDRESS][DOMAIN_NAME]"
click at [296, 115] on select "Select Home Work Other" at bounding box center [251, 112] width 97 height 16
select select "0"
click at [203, 104] on select "Select Home Work Other" at bounding box center [251, 112] width 97 height 16
click at [370, 139] on button "Save & Close" at bounding box center [379, 145] width 54 height 17
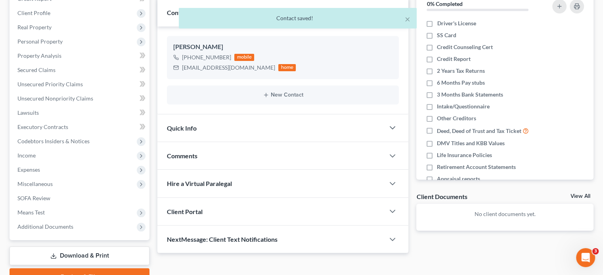
scroll to position [119, 0]
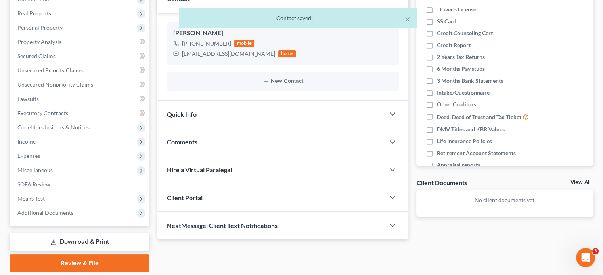
click at [223, 191] on div "Client Portal" at bounding box center [270, 197] width 227 height 27
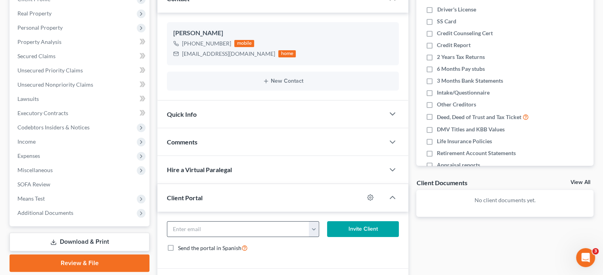
click at [311, 229] on button "button" at bounding box center [314, 229] width 10 height 15
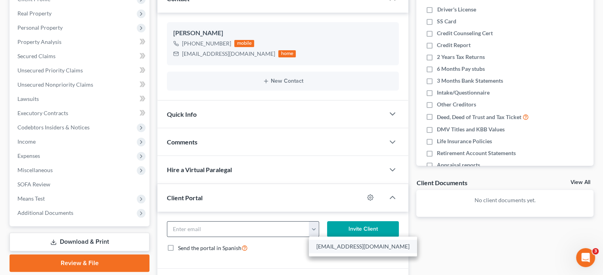
click at [322, 243] on link "[EMAIL_ADDRESS][DOMAIN_NAME]" at bounding box center [363, 246] width 108 height 13
type input "[EMAIL_ADDRESS][DOMAIN_NAME]"
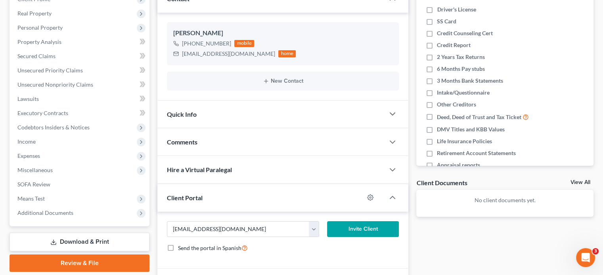
click at [353, 229] on button "Invite Client" at bounding box center [363, 230] width 72 height 16
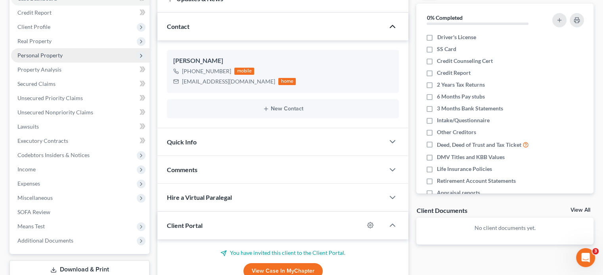
scroll to position [40, 0]
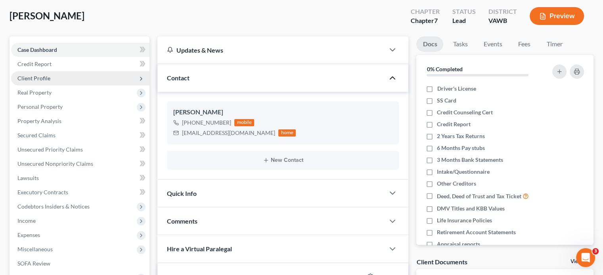
click at [40, 80] on span "Client Profile" at bounding box center [33, 78] width 33 height 7
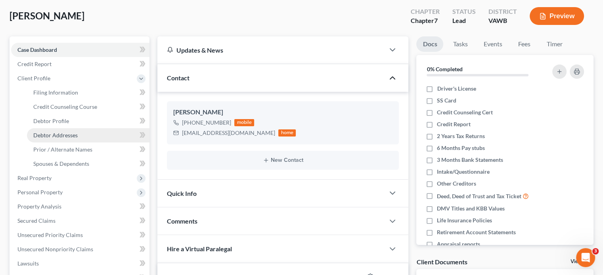
click at [35, 136] on span "Debtor Addresses" at bounding box center [55, 135] width 44 height 7
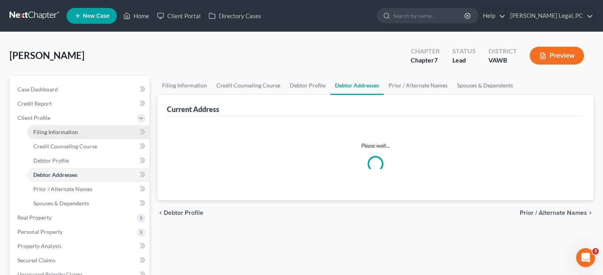
select select "0"
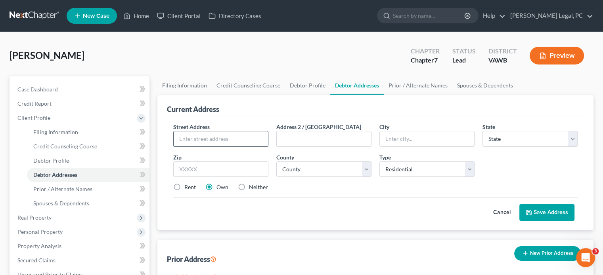
click at [207, 136] on input "text" at bounding box center [221, 139] width 94 height 15
type input "[STREET_ADDRESS]"
type input "Bluefield"
select select "48"
type input "24605"
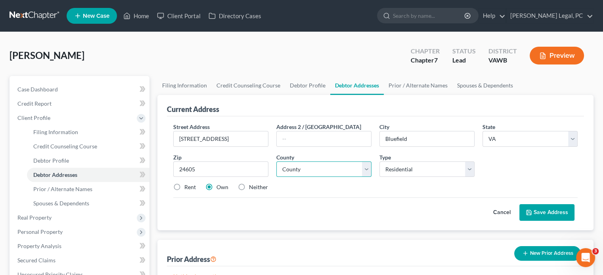
click at [319, 169] on select "County [GEOGRAPHIC_DATA] [GEOGRAPHIC_DATA] [GEOGRAPHIC_DATA] [GEOGRAPHIC_DATA] …" at bounding box center [323, 170] width 95 height 16
select select "123"
click at [276, 162] on select "County [GEOGRAPHIC_DATA] [GEOGRAPHIC_DATA] [GEOGRAPHIC_DATA] [GEOGRAPHIC_DATA] …" at bounding box center [323, 170] width 95 height 16
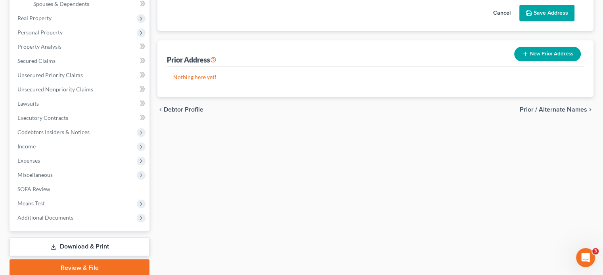
scroll to position [231, 0]
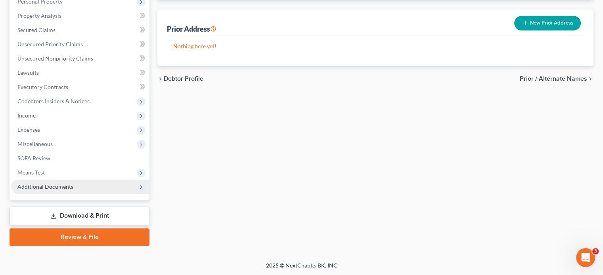
click at [90, 187] on span "Additional Documents" at bounding box center [80, 187] width 138 height 14
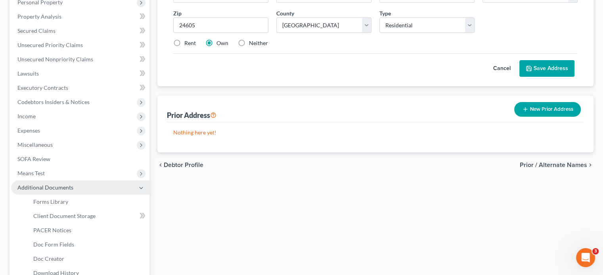
scroll to position [185, 0]
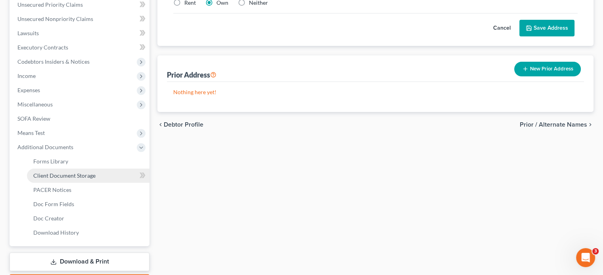
click at [131, 179] on link "Client Document Storage" at bounding box center [88, 176] width 122 height 14
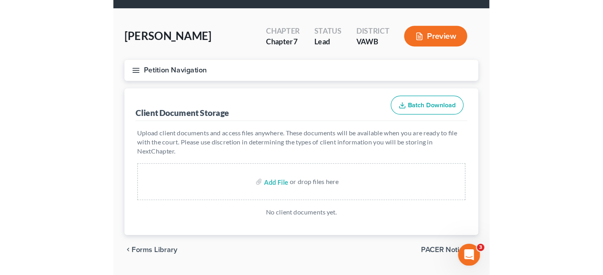
scroll to position [37, 0]
